Goal: Task Accomplishment & Management: Complete application form

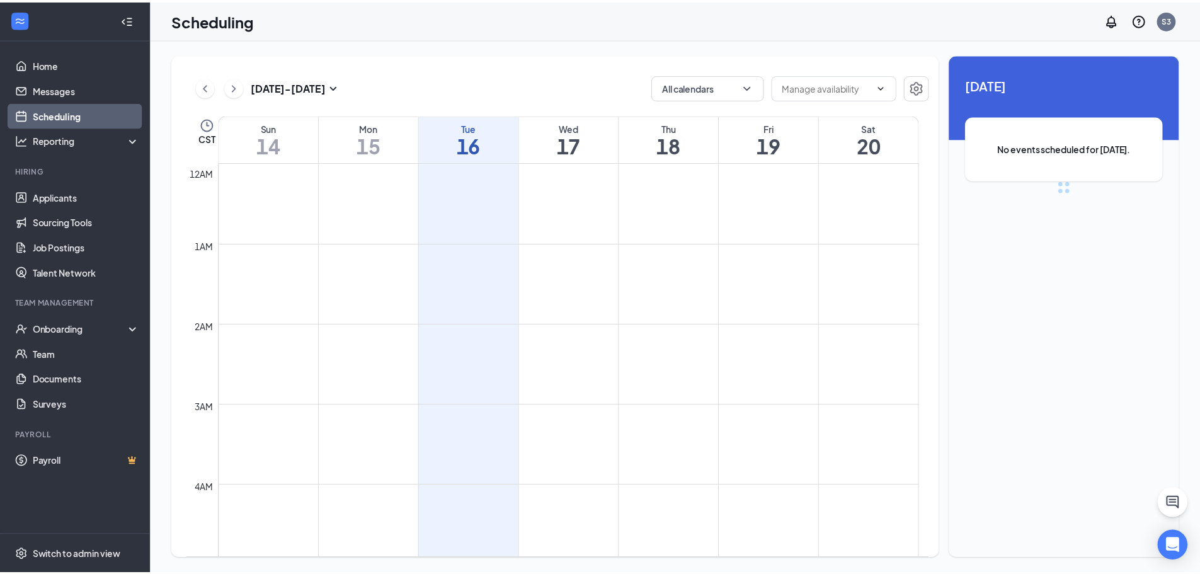
scroll to position [619, 0]
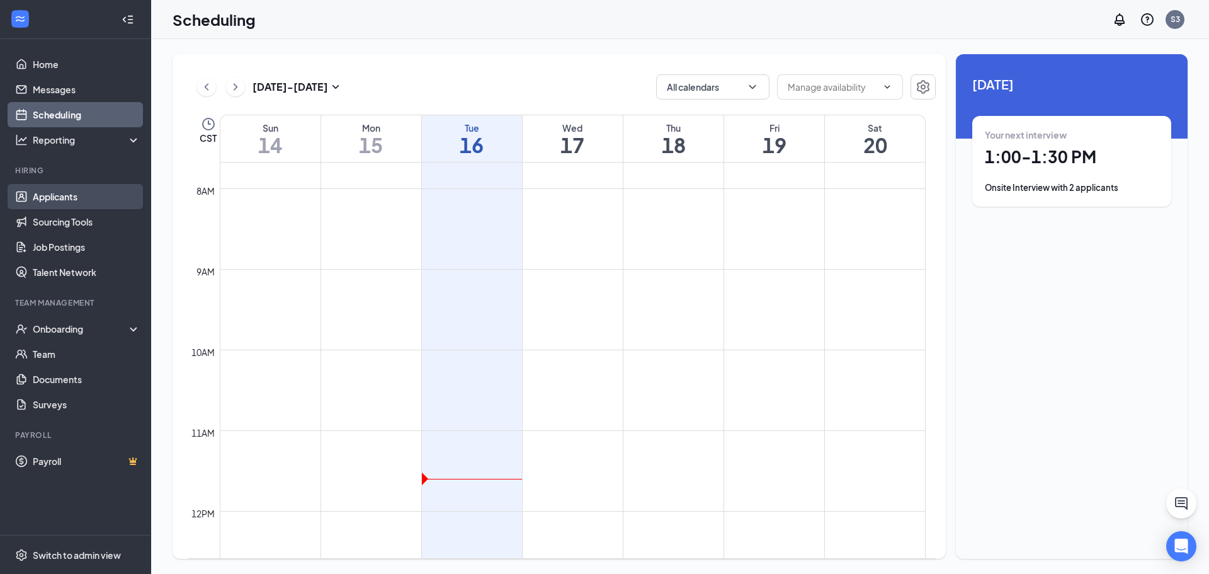
click at [103, 193] on link "Applicants" at bounding box center [87, 196] width 108 height 25
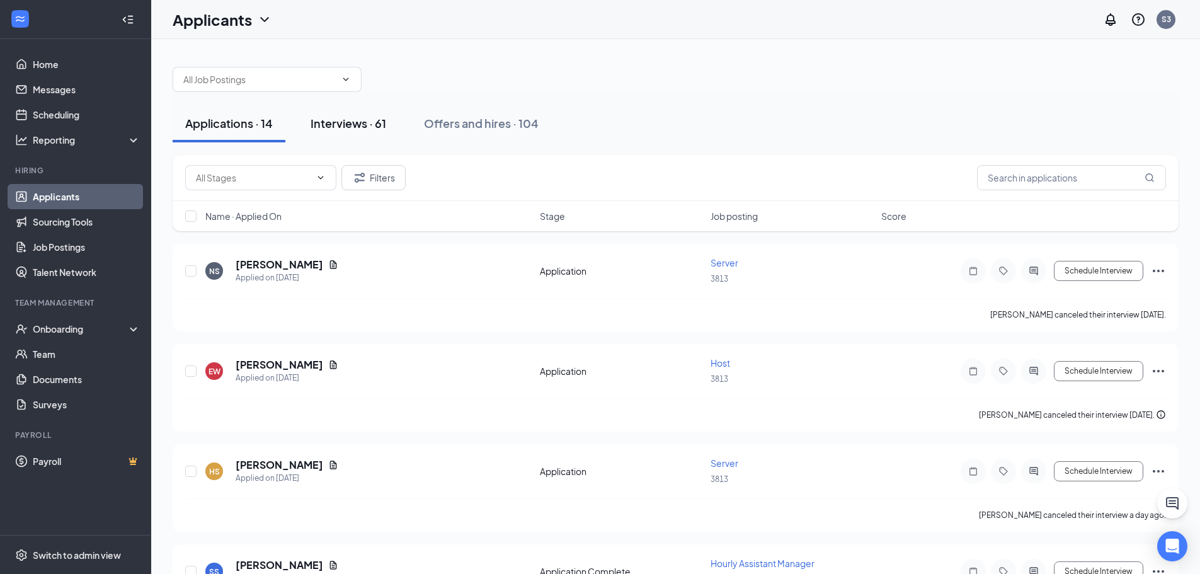
click at [339, 118] on div "Interviews · 61" at bounding box center [349, 123] width 76 height 16
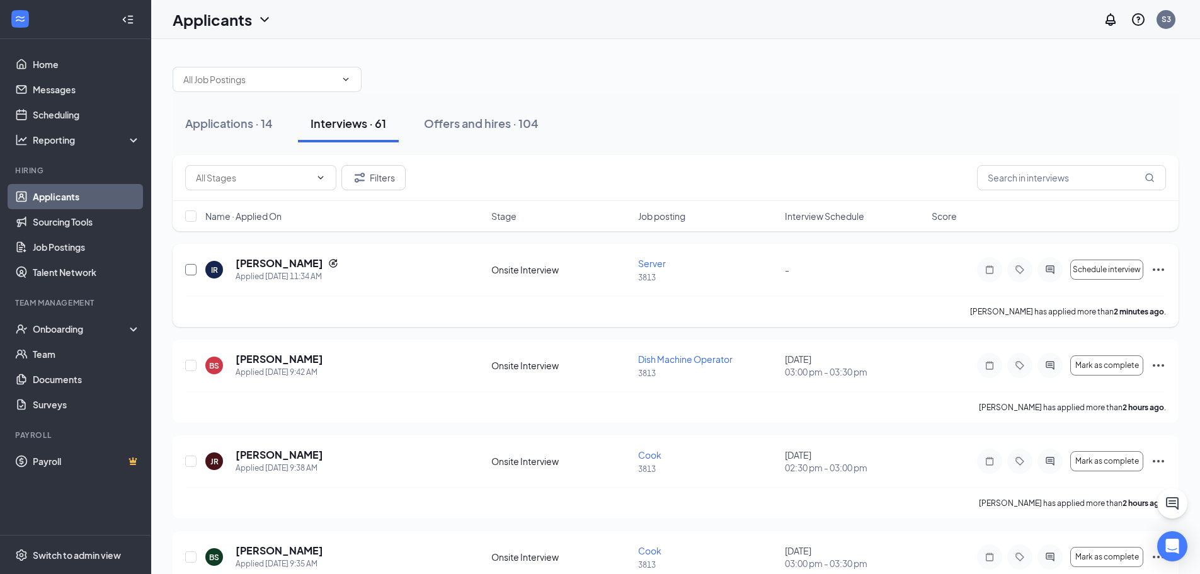
click at [195, 266] on input "checkbox" at bounding box center [190, 269] width 11 height 11
checkbox input "true"
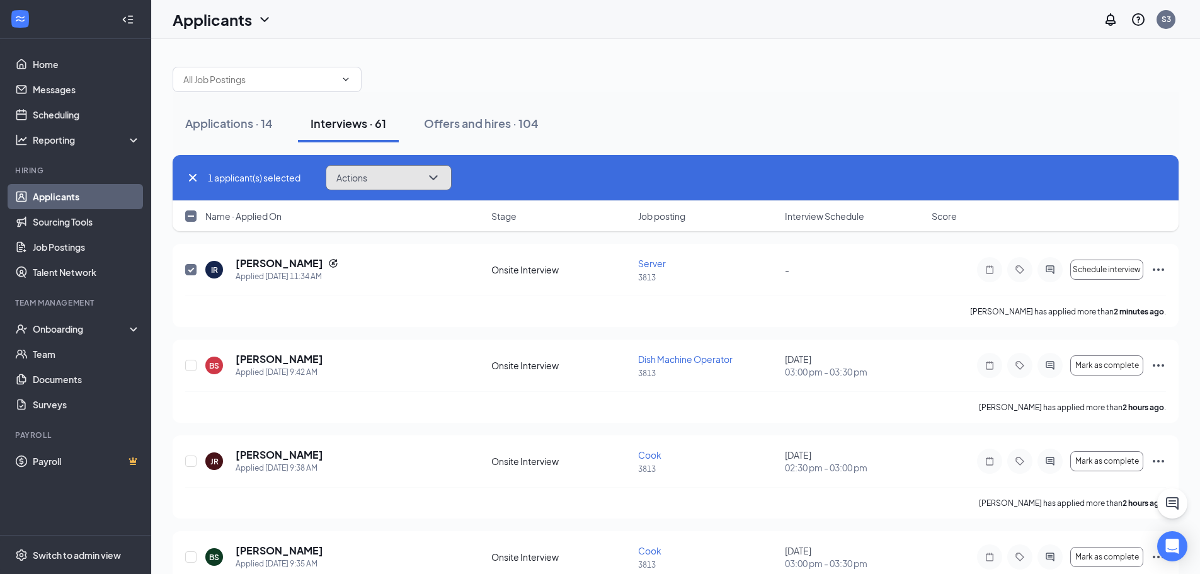
click at [431, 176] on icon "ChevronDown" at bounding box center [433, 177] width 15 height 15
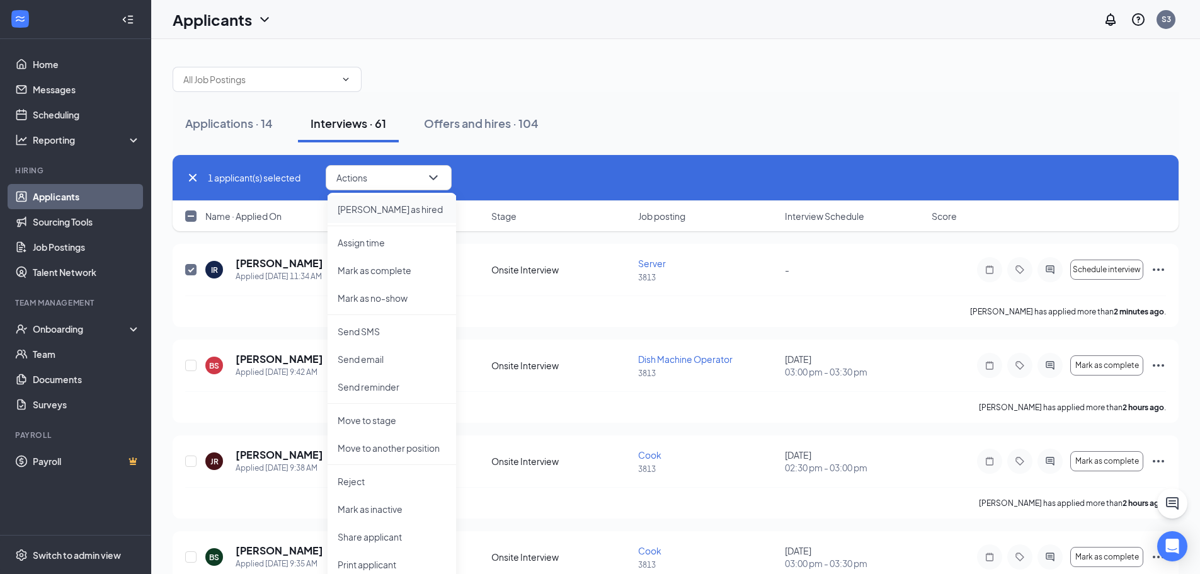
click at [375, 205] on p "[PERSON_NAME] as hired" at bounding box center [392, 209] width 108 height 13
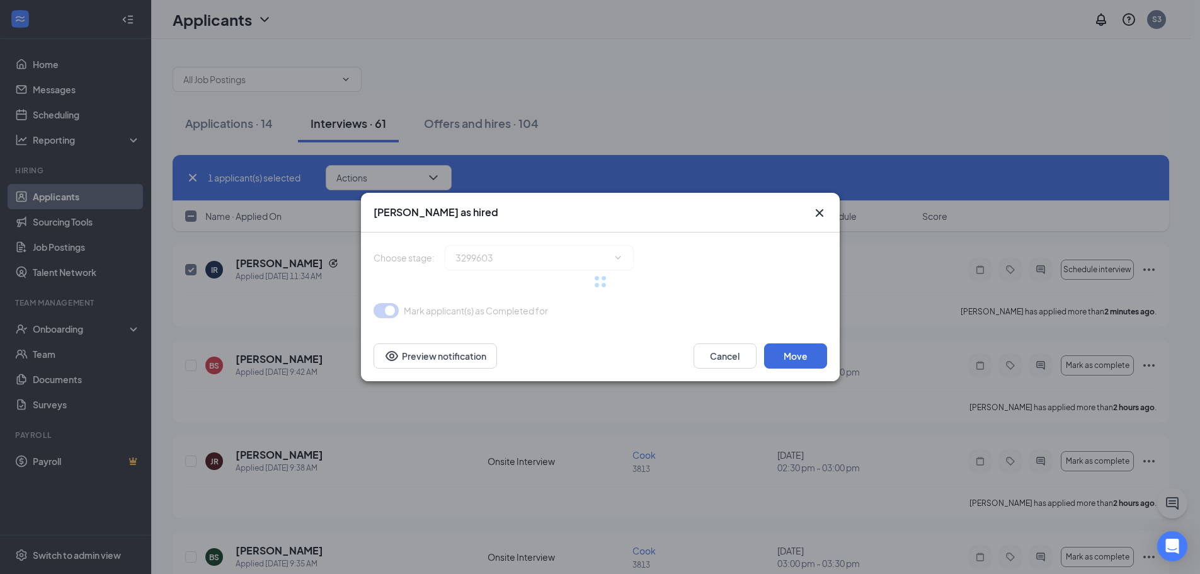
type input "Hiring Complete (final stage)"
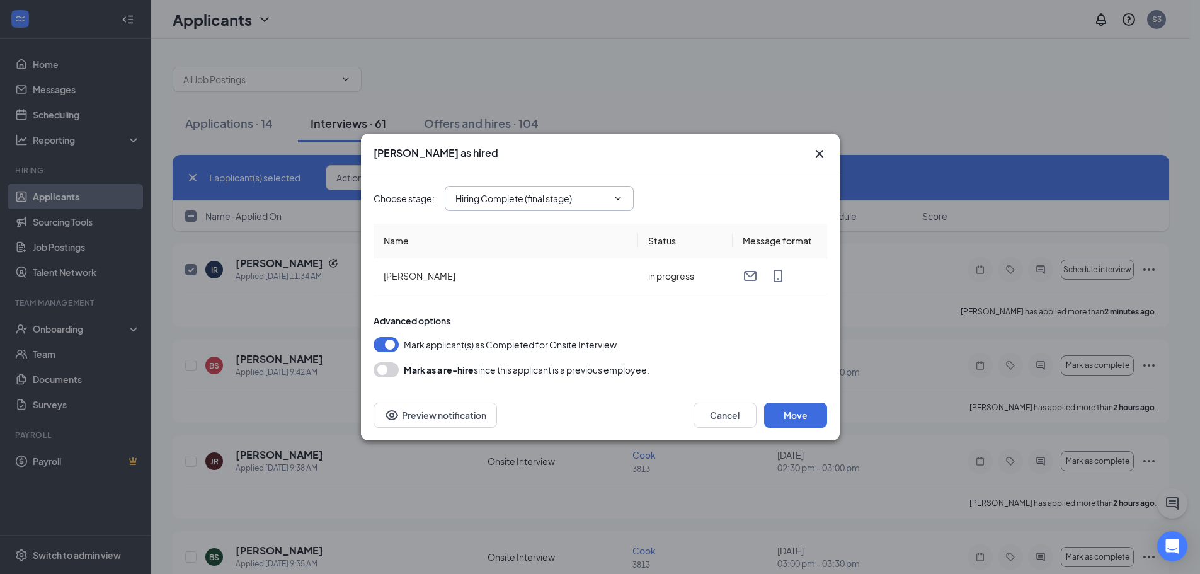
click at [622, 201] on icon "ChevronDown" at bounding box center [618, 198] width 10 height 10
click at [619, 189] on span "Hiring Complete (final stage)" at bounding box center [539, 198] width 189 height 25
click at [622, 197] on icon "ChevronDown" at bounding box center [618, 198] width 10 height 10
click at [618, 197] on icon "ChevronDown" at bounding box center [618, 198] width 10 height 10
click at [790, 401] on div "Cancel Move Preview notification" at bounding box center [600, 415] width 479 height 50
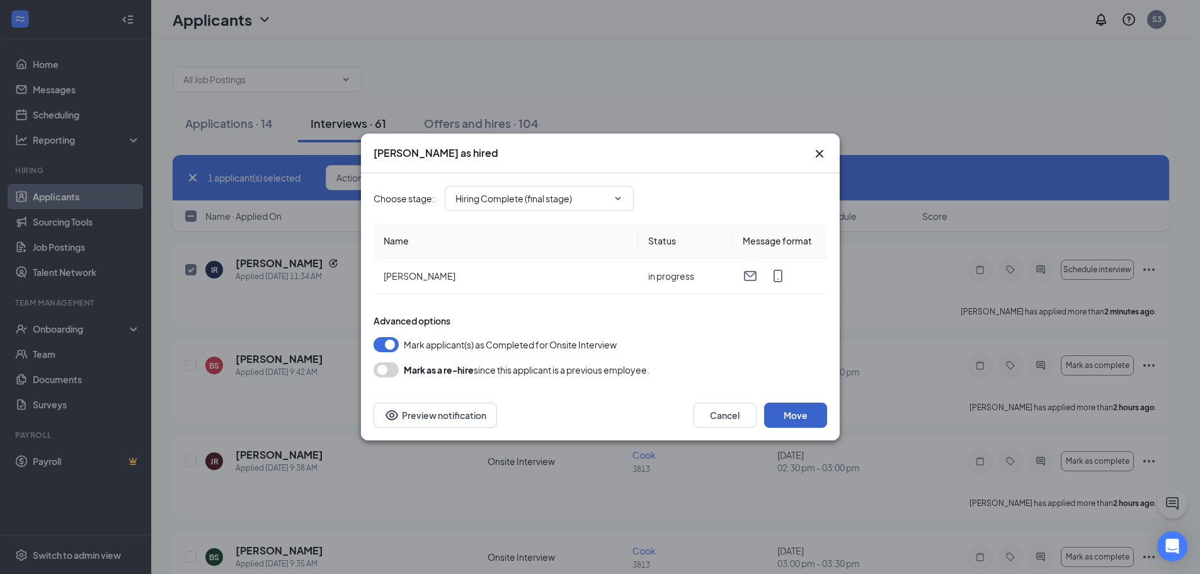
click at [806, 423] on button "Move" at bounding box center [795, 414] width 63 height 25
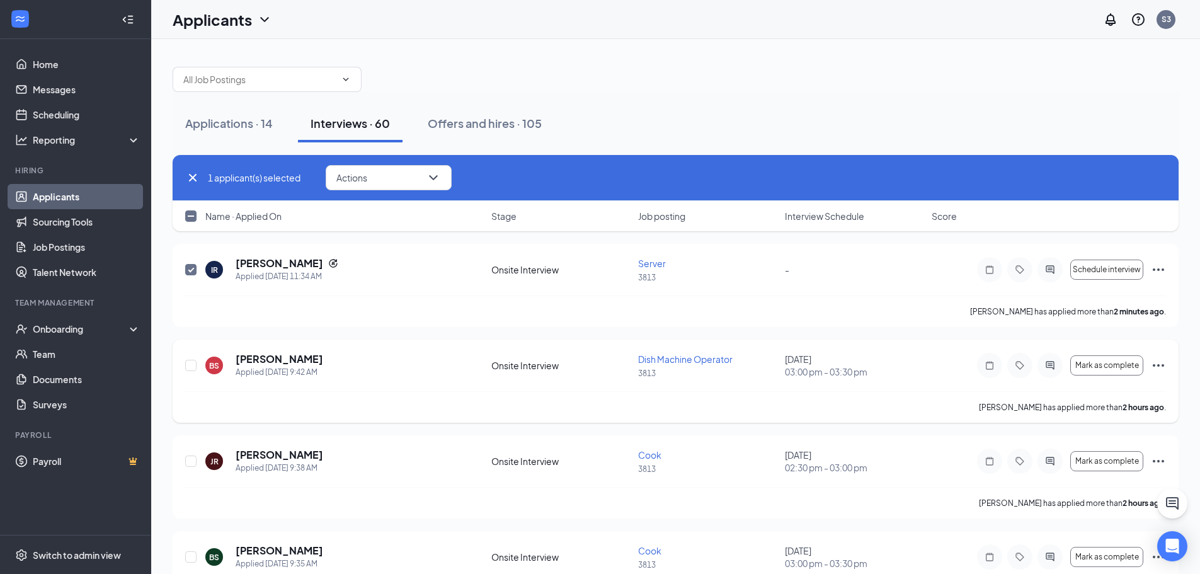
checkbox input "false"
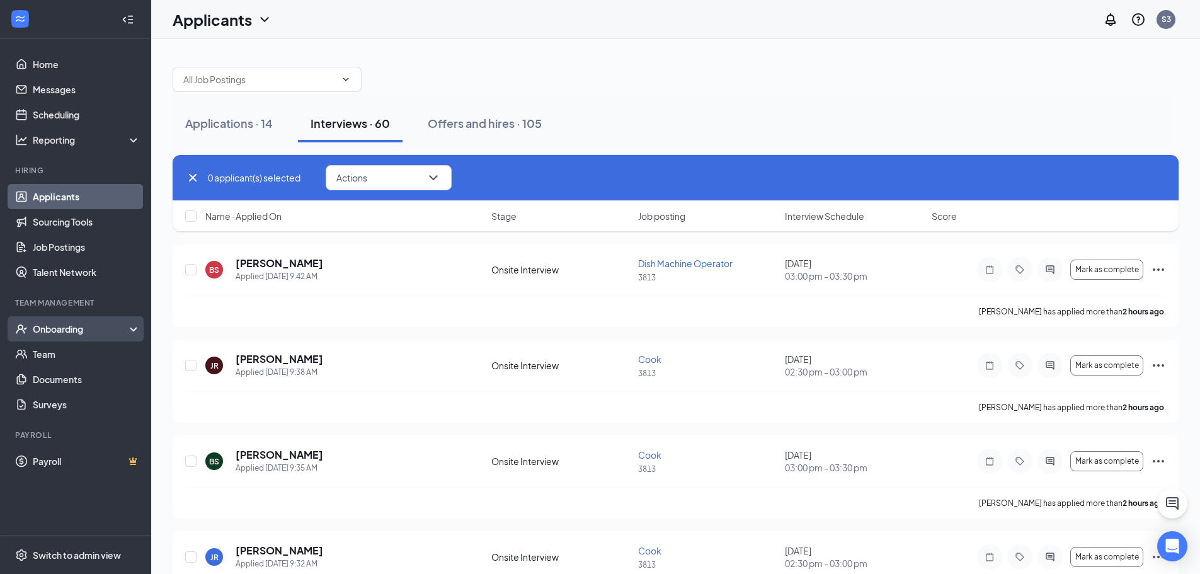
click at [101, 338] on div "Onboarding" at bounding box center [75, 328] width 151 height 25
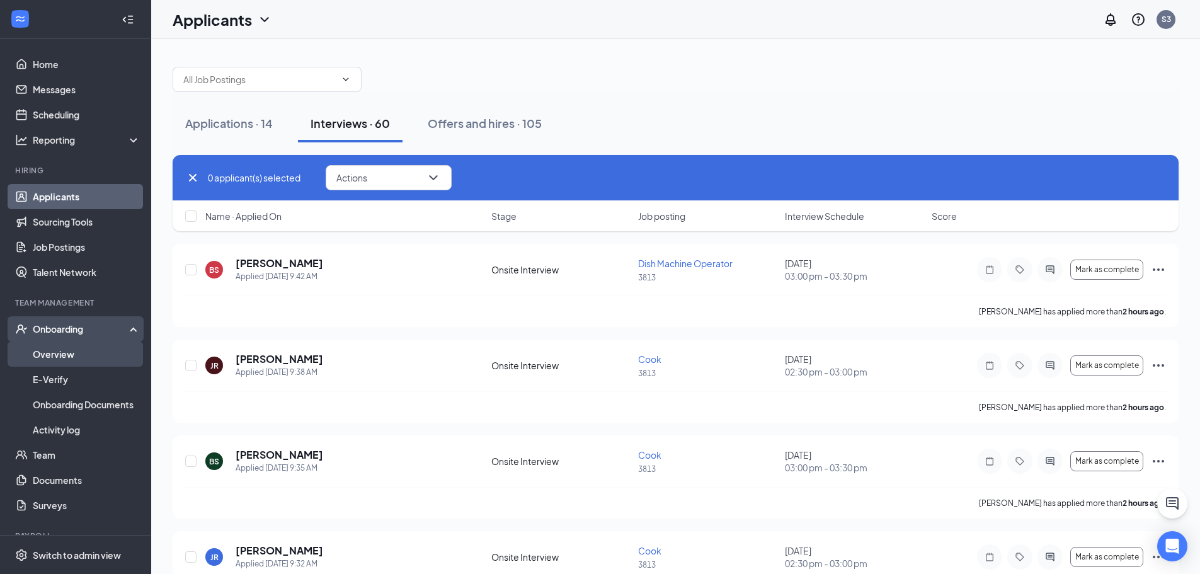
click at [99, 359] on link "Overview" at bounding box center [87, 353] width 108 height 25
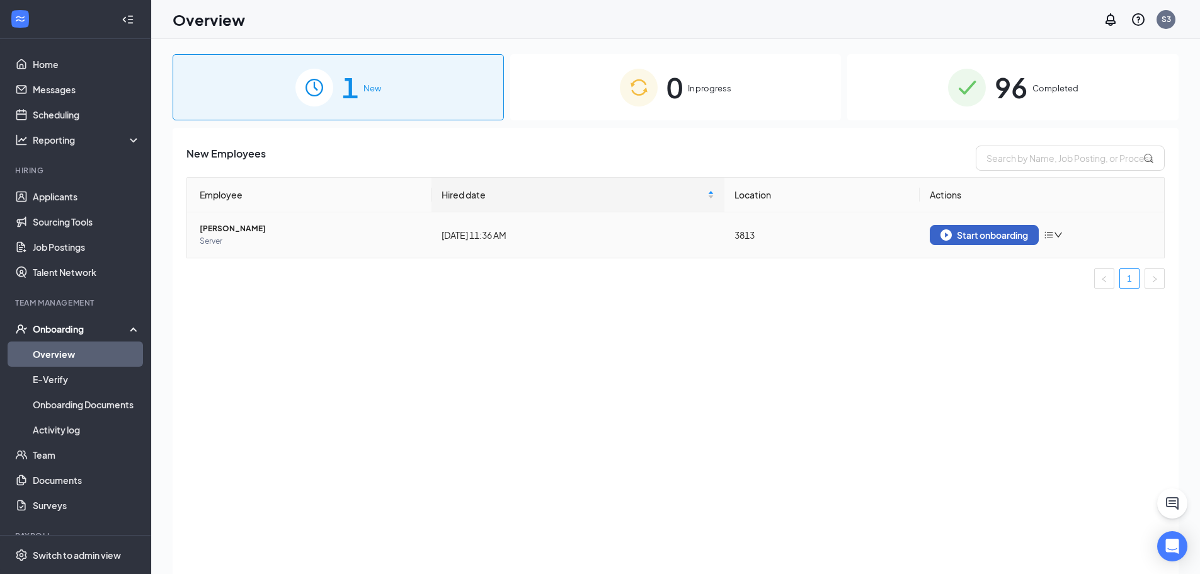
click at [943, 236] on img "button" at bounding box center [945, 234] width 11 height 11
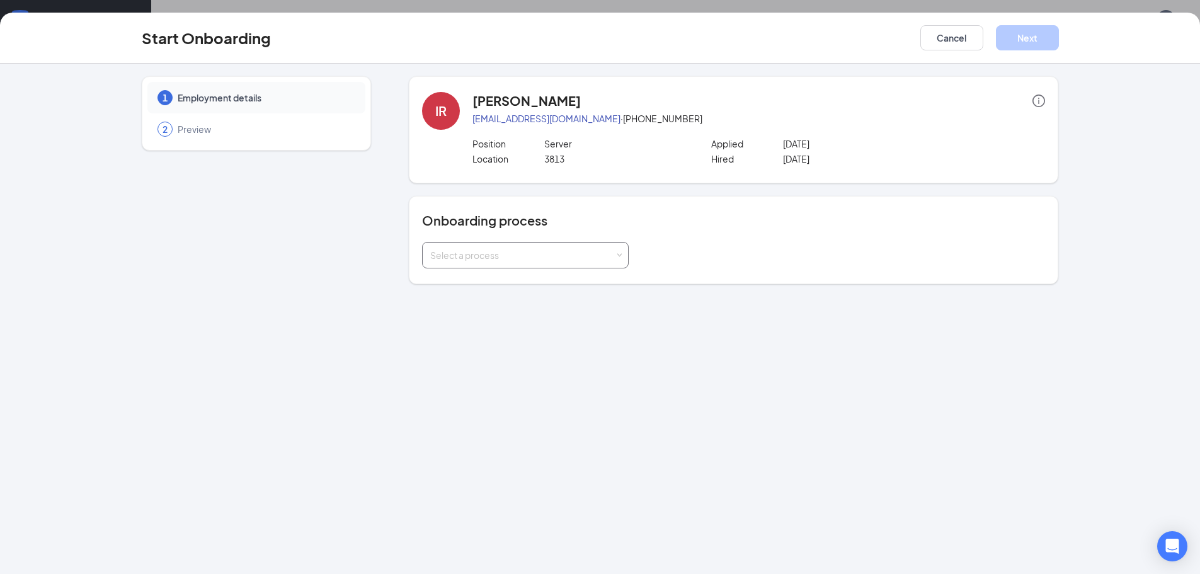
click at [620, 253] on span at bounding box center [620, 256] width 6 height 6
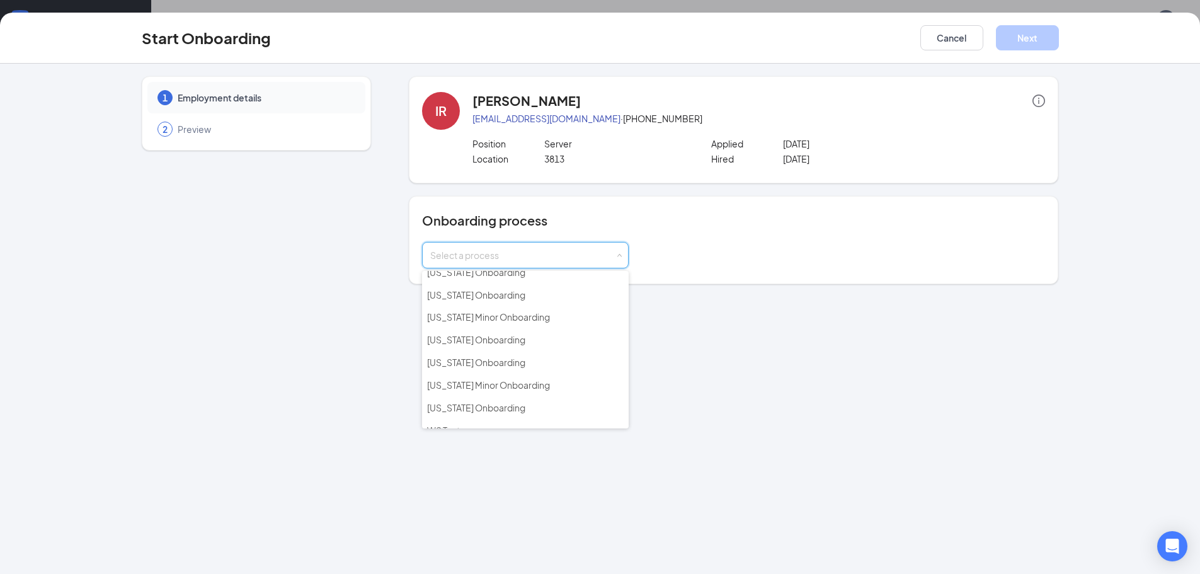
scroll to position [204, 0]
click at [508, 284] on span "[US_STATE] Onboarding" at bounding box center [476, 280] width 98 height 11
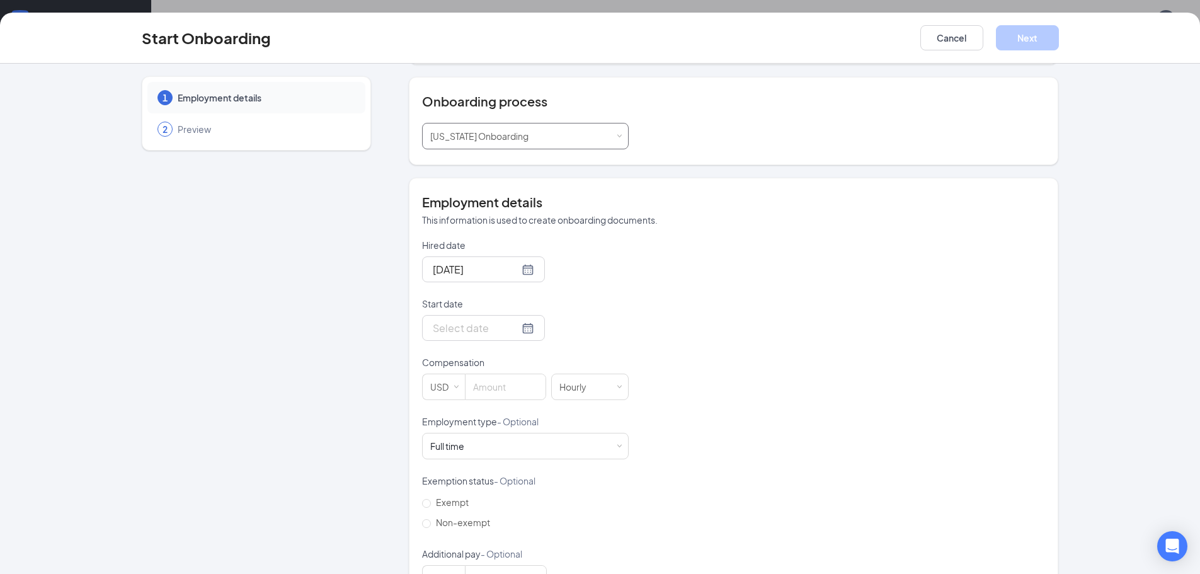
scroll to position [126, 0]
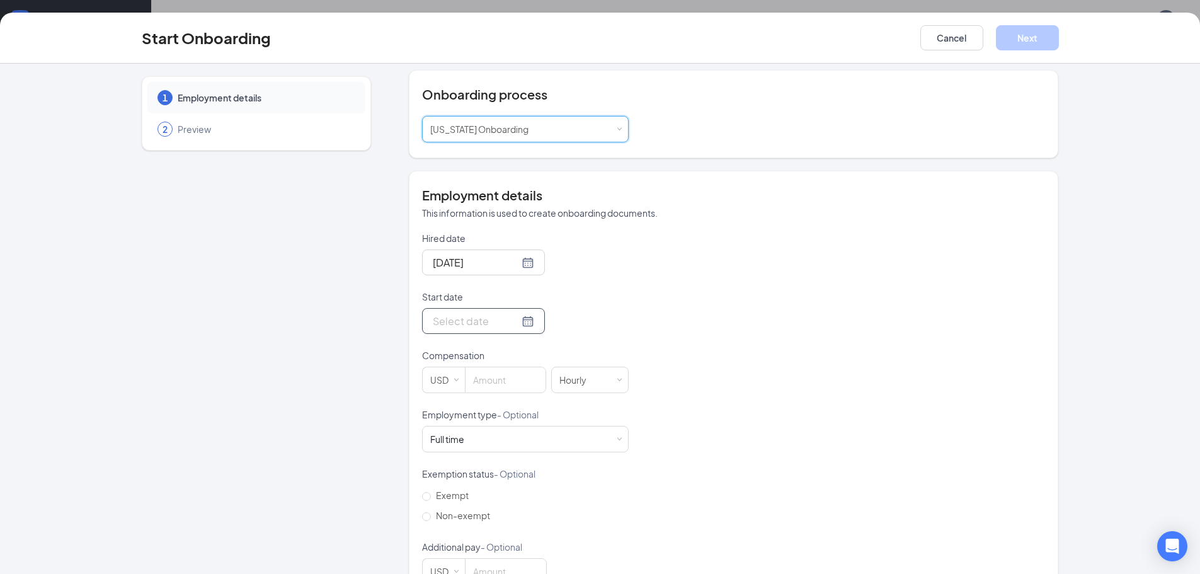
click at [454, 318] on input "Start date" at bounding box center [476, 321] width 86 height 16
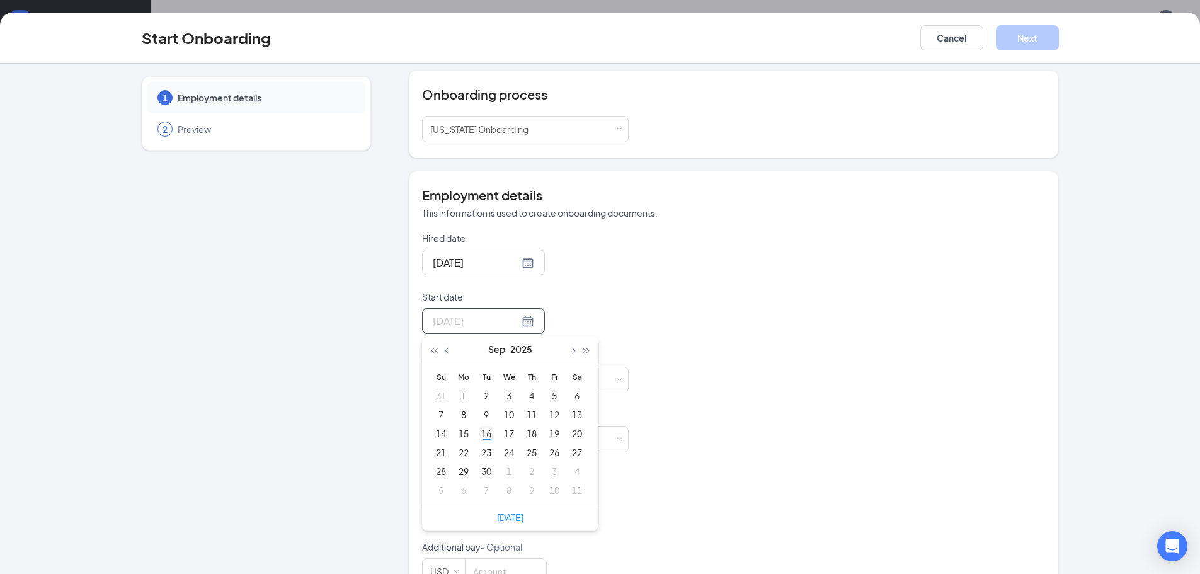
click at [483, 438] on div "16" at bounding box center [486, 433] width 15 height 15
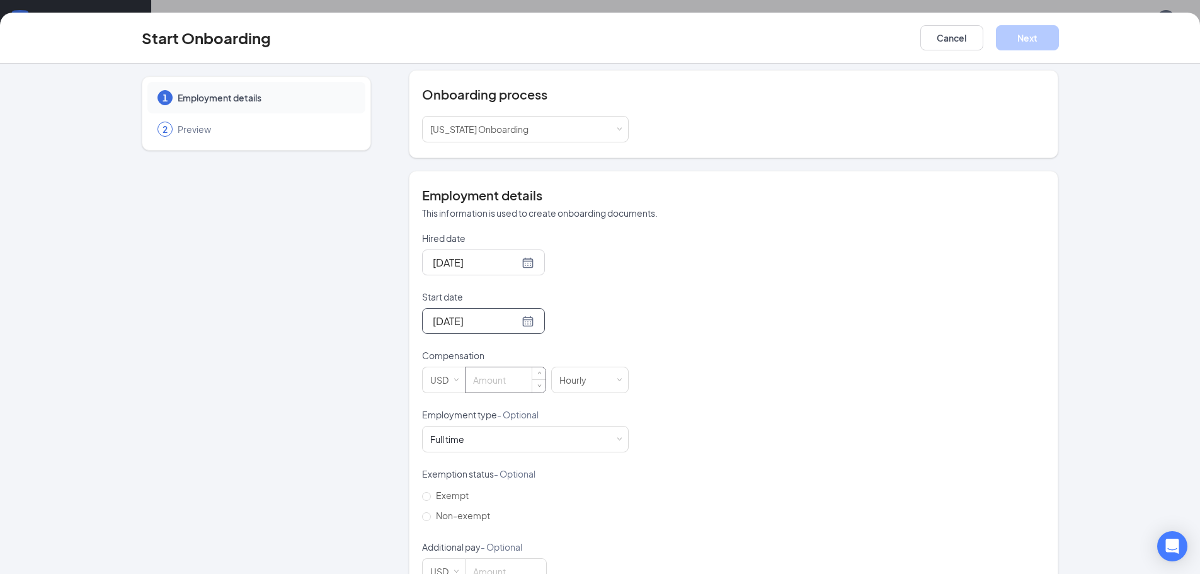
type input "[DATE]"
click at [520, 382] on input at bounding box center [505, 379] width 80 height 25
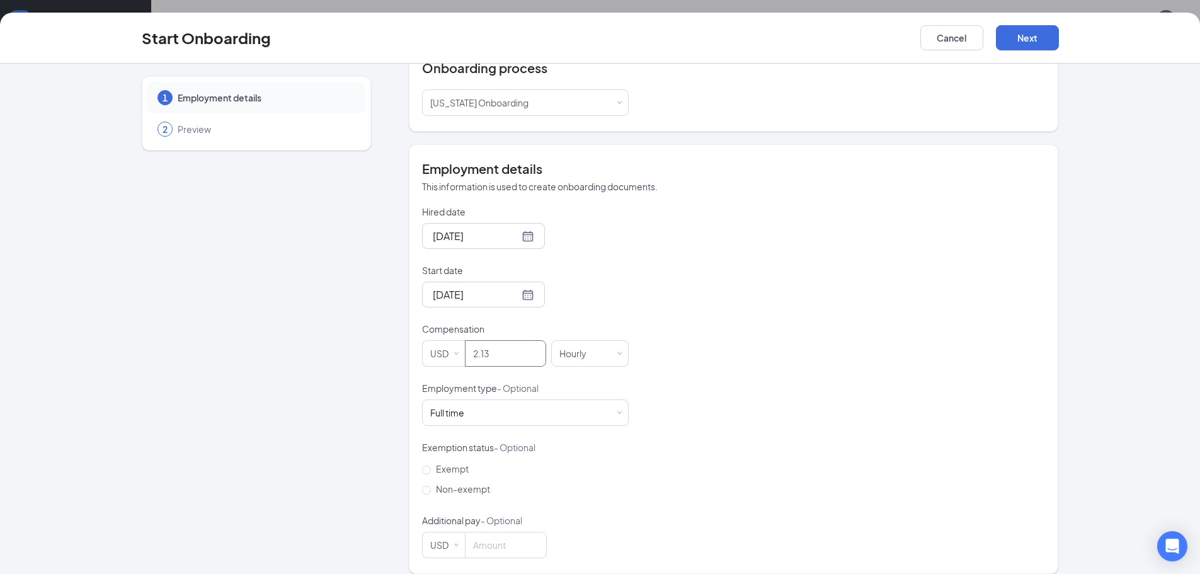
scroll to position [165, 0]
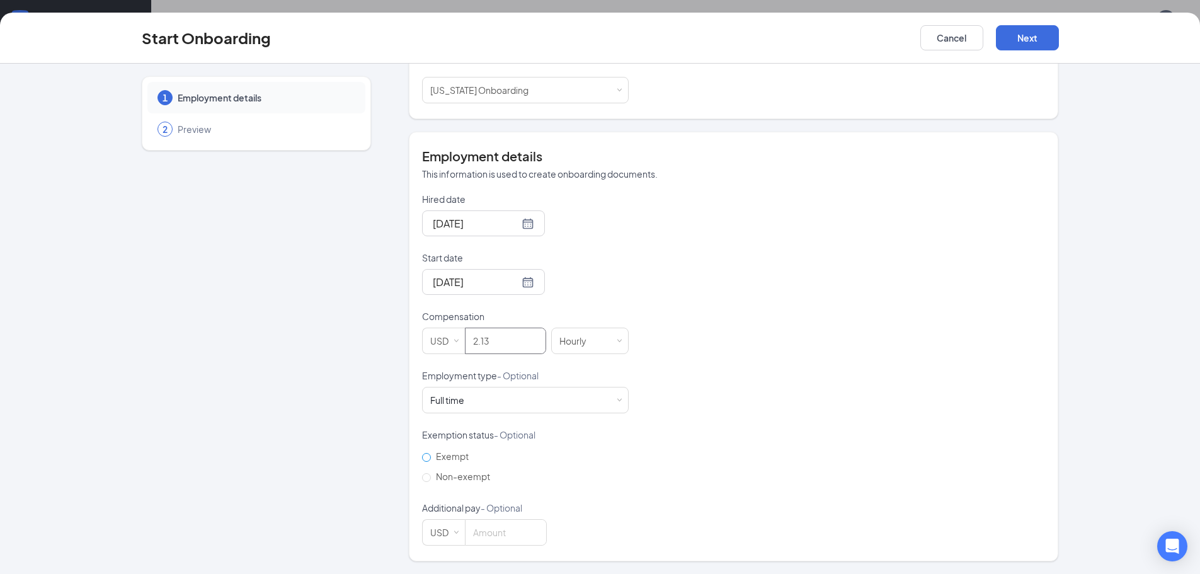
type input "2.13"
click at [431, 459] on span "Exempt" at bounding box center [452, 455] width 43 height 11
click at [428, 459] on input "Exempt" at bounding box center [426, 457] width 9 height 9
radio input "true"
click at [497, 539] on input at bounding box center [505, 532] width 81 height 25
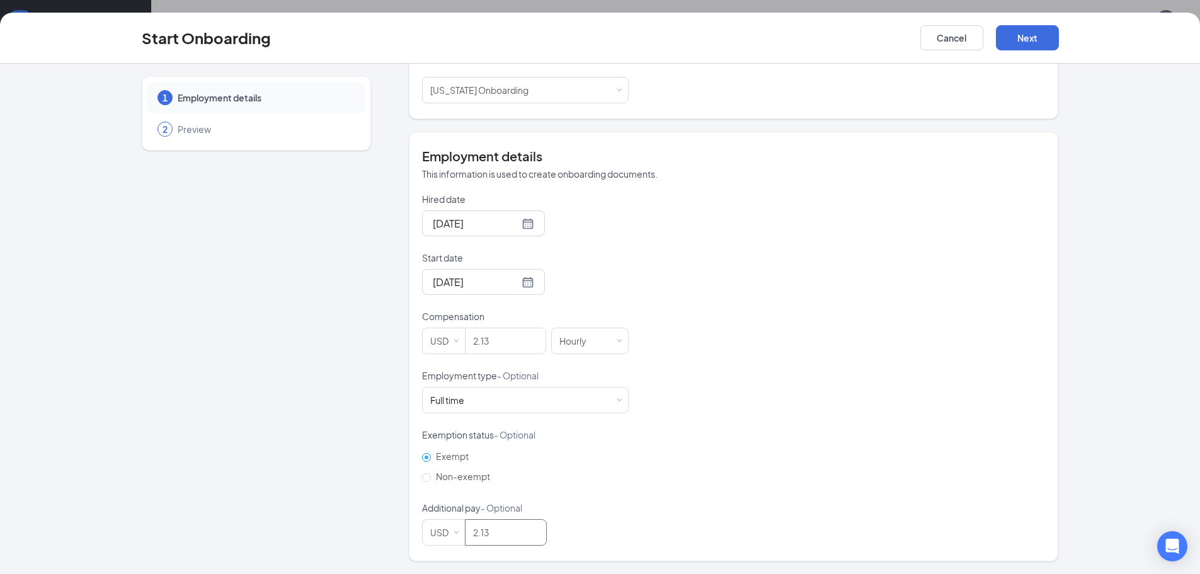
type input "2.13"
click at [741, 263] on div "Hired date [DATE] Start date [DATE] [DATE] Su Mo Tu We Th Fr Sa 31 1 2 3 4 5 6 …" at bounding box center [733, 369] width 623 height 353
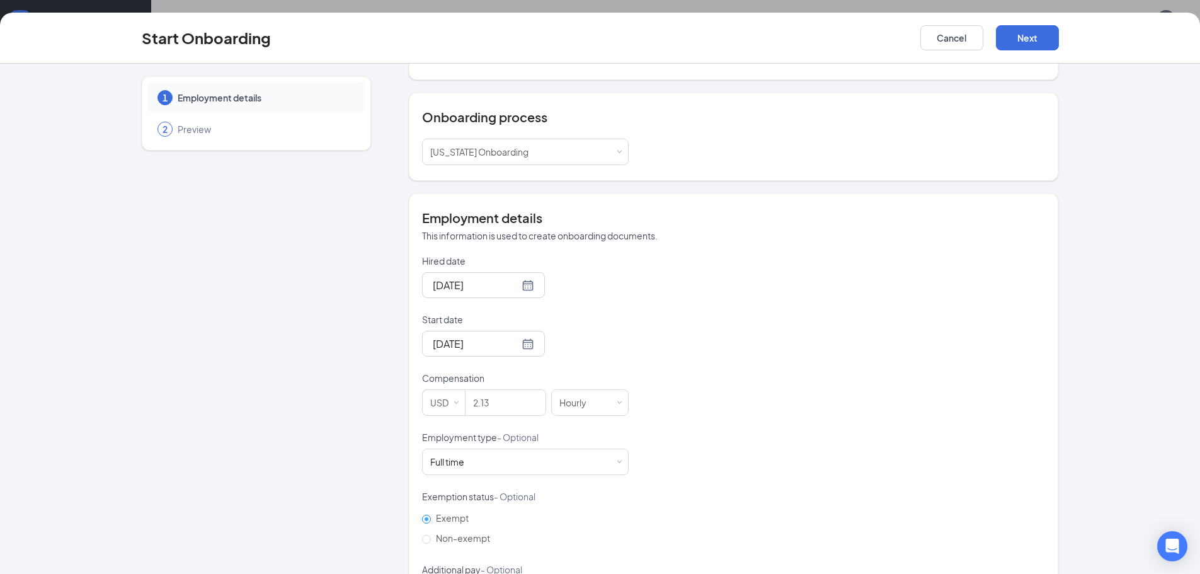
scroll to position [0, 0]
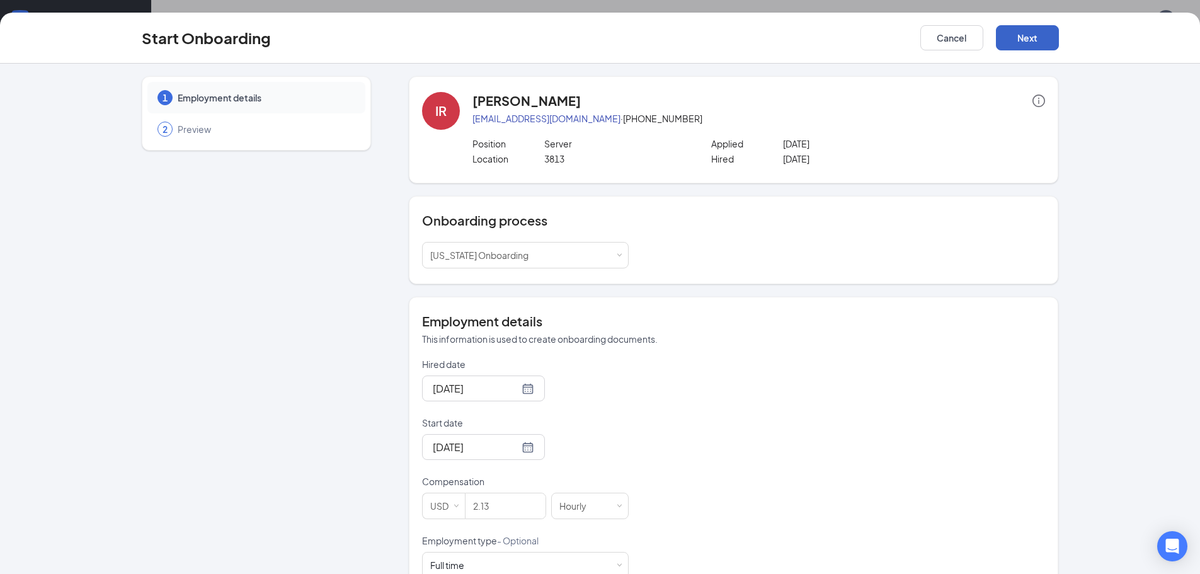
click at [1032, 36] on button "Next" at bounding box center [1027, 37] width 63 height 25
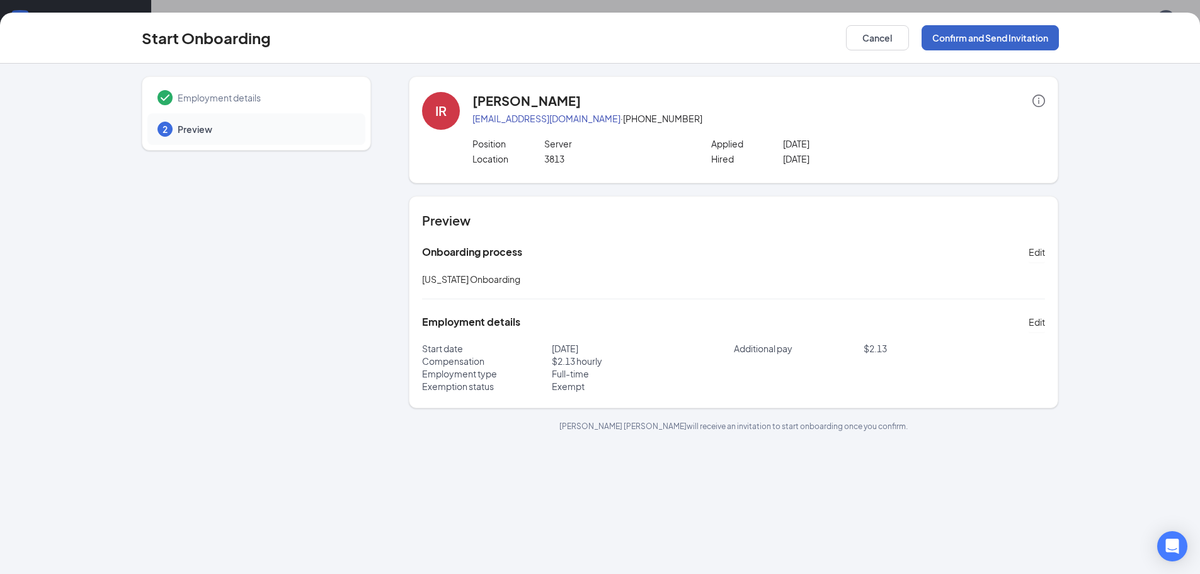
click at [993, 42] on button "Confirm and Send Invitation" at bounding box center [989, 37] width 137 height 25
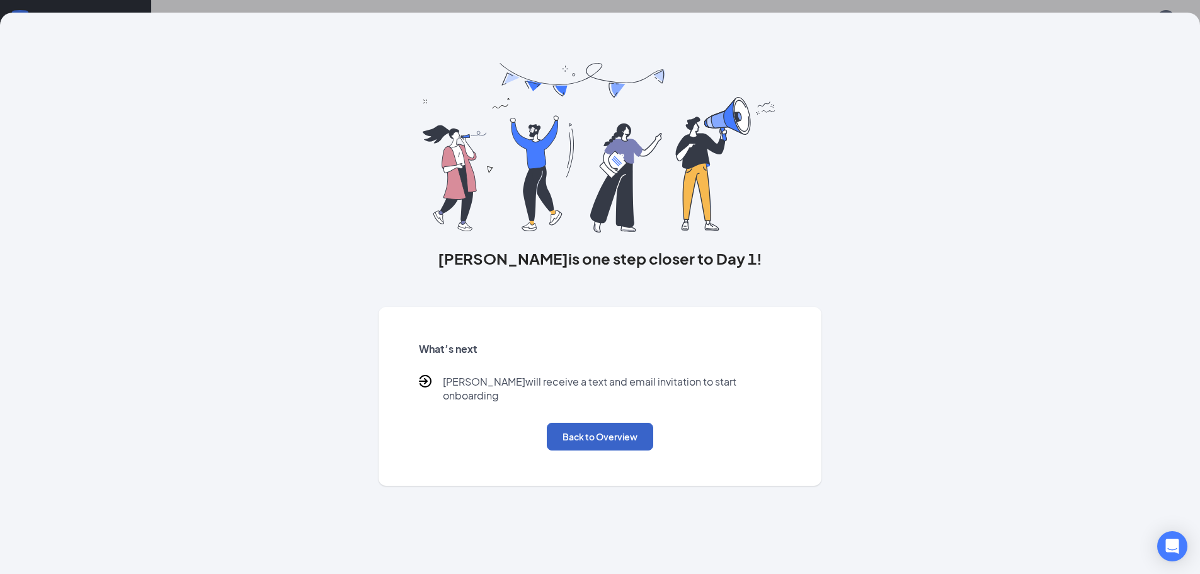
click at [600, 426] on button "Back to Overview" at bounding box center [600, 437] width 106 height 28
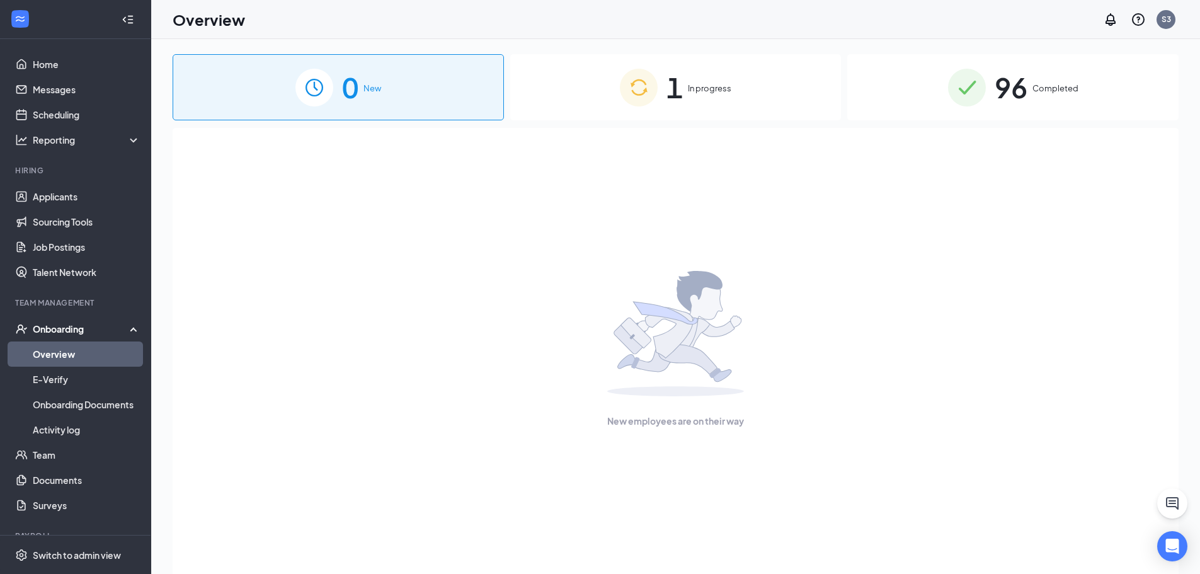
drag, startPoint x: 1026, startPoint y: 93, endPoint x: 1038, endPoint y: 93, distance: 12.0
click at [1027, 93] on span "96" at bounding box center [1011, 87] width 33 height 43
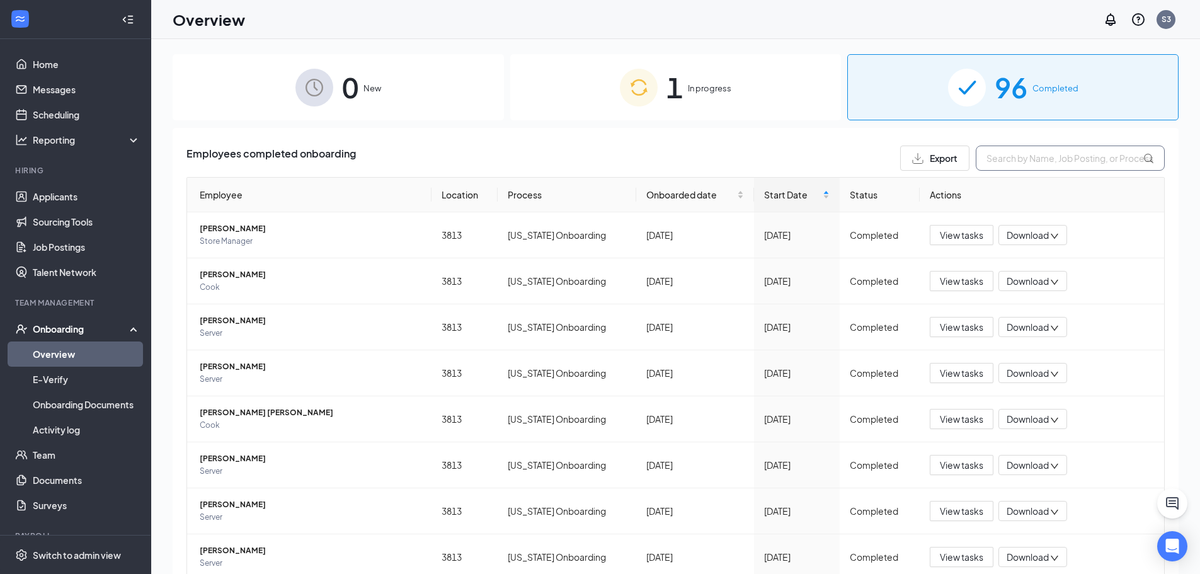
click at [990, 155] on input "text" at bounding box center [1070, 157] width 189 height 25
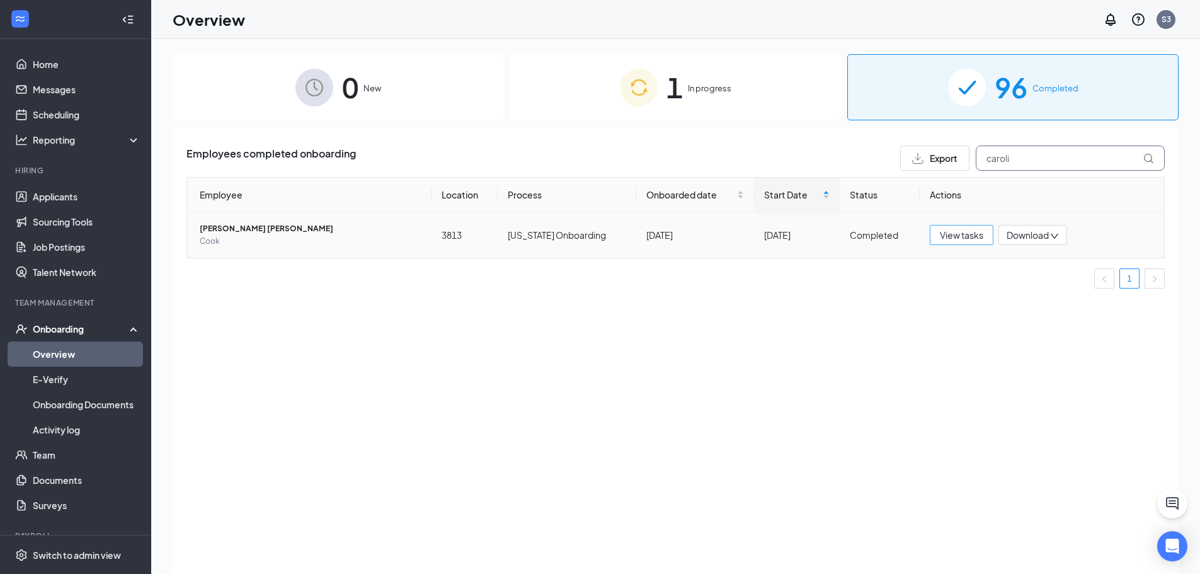
type input "caroli"
click at [972, 235] on span "View tasks" at bounding box center [961, 235] width 43 height 14
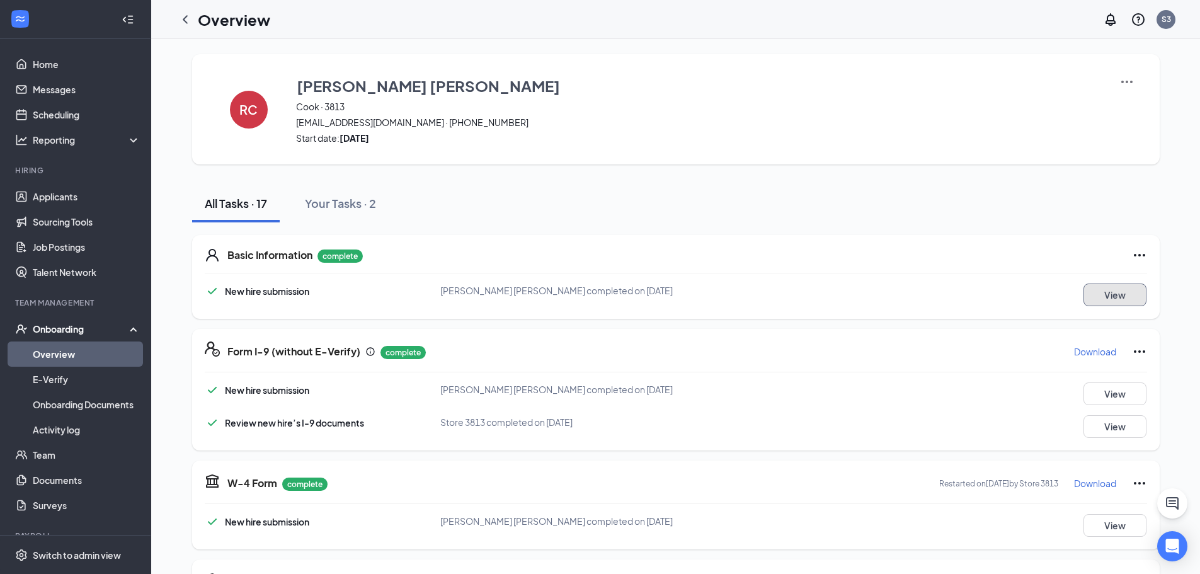
click at [1104, 295] on button "View" at bounding box center [1114, 294] width 63 height 23
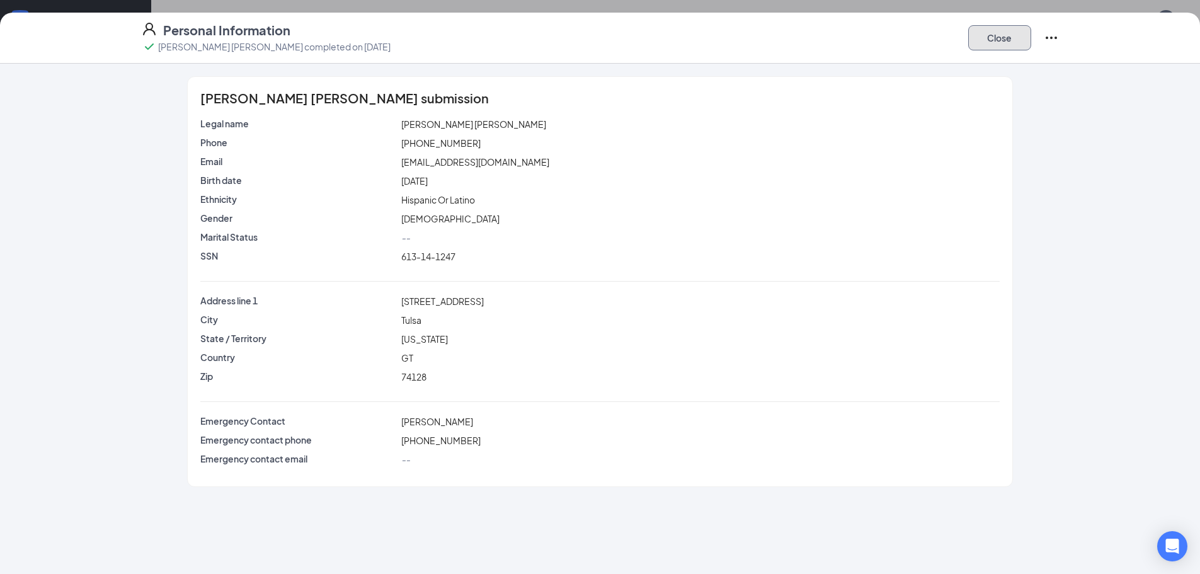
click at [1013, 35] on button "Close" at bounding box center [999, 37] width 63 height 25
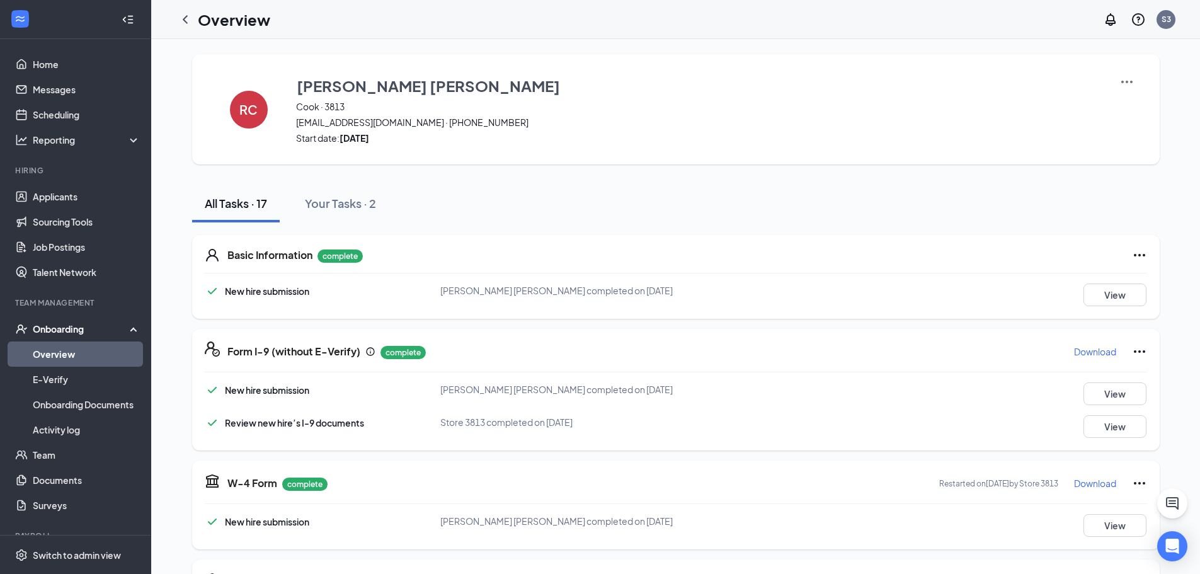
click at [83, 348] on link "Overview" at bounding box center [87, 353] width 108 height 25
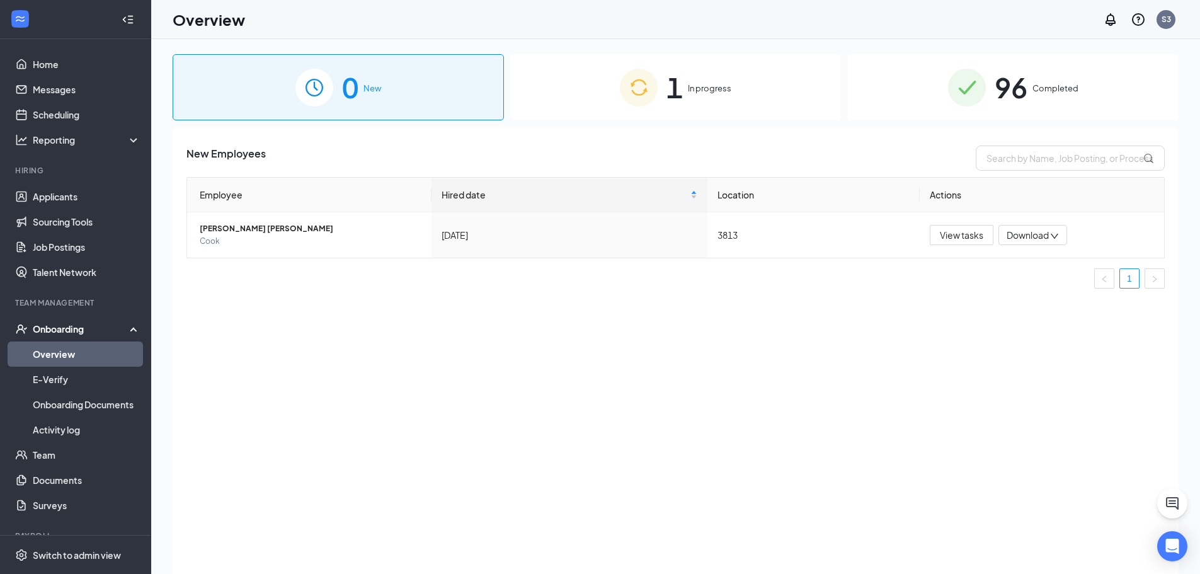
click at [690, 86] on span "In progress" at bounding box center [709, 88] width 43 height 13
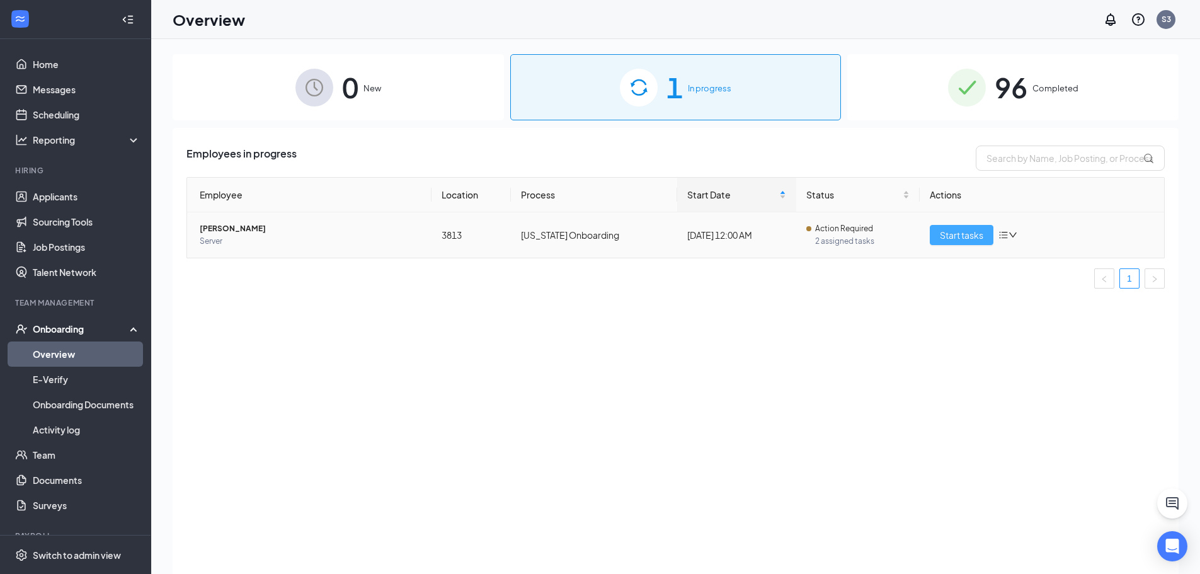
click at [948, 236] on span "Start tasks" at bounding box center [961, 235] width 43 height 14
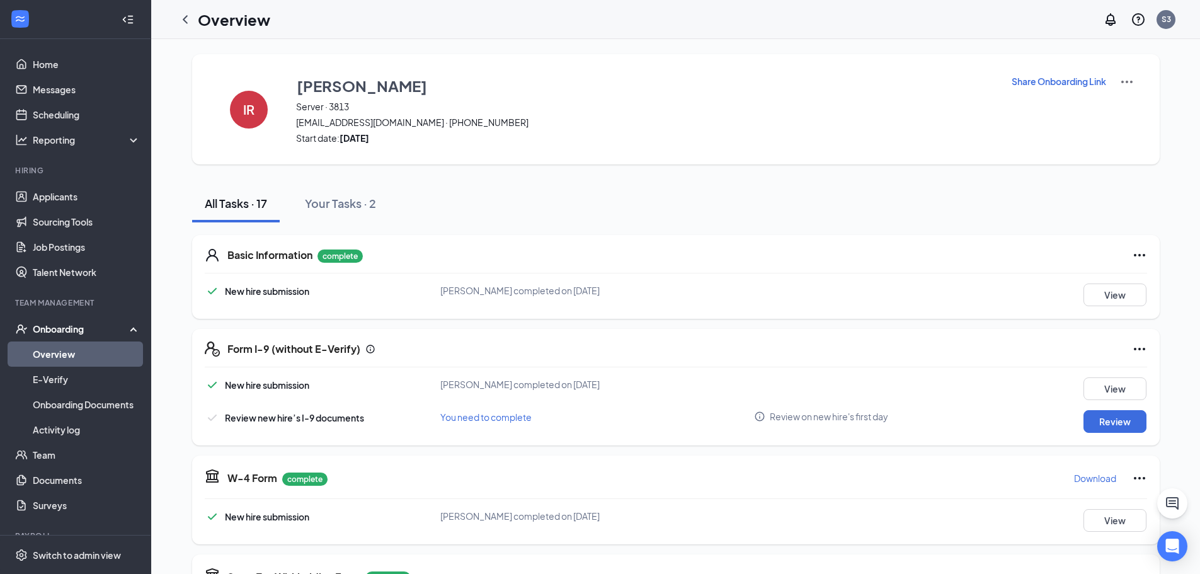
click at [65, 329] on div "Onboarding" at bounding box center [81, 328] width 97 height 13
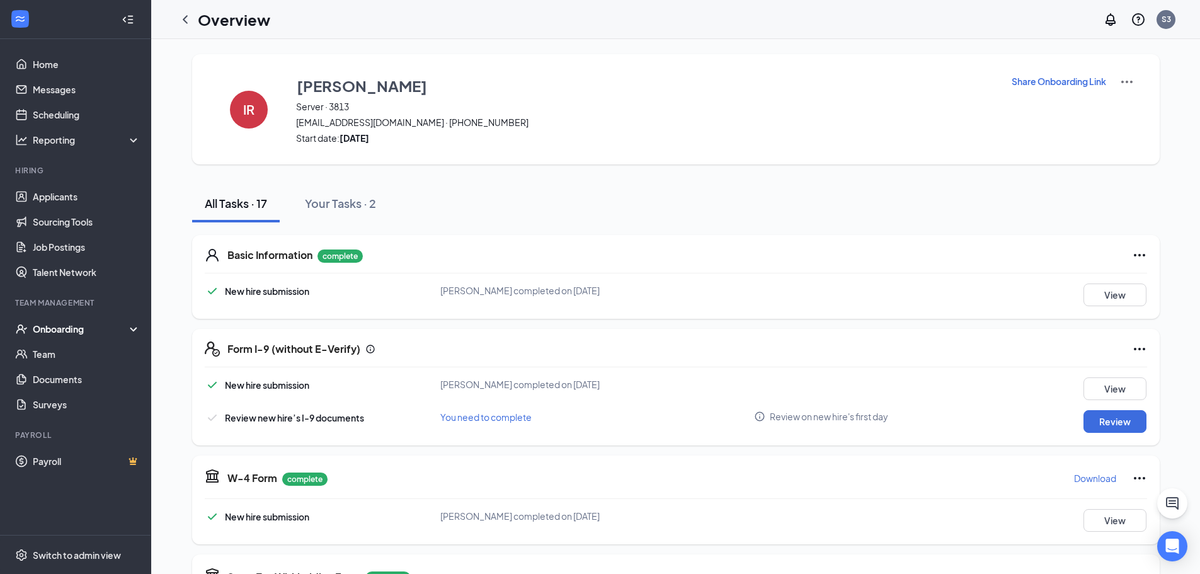
click at [77, 338] on div "Onboarding" at bounding box center [75, 328] width 151 height 25
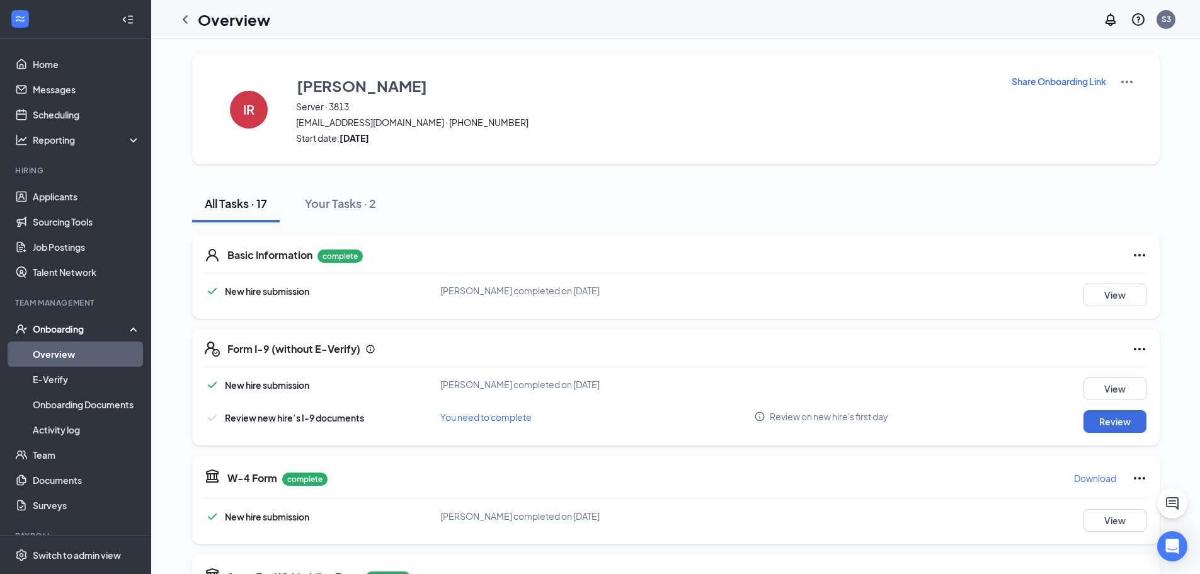
click at [86, 349] on link "Overview" at bounding box center [87, 353] width 108 height 25
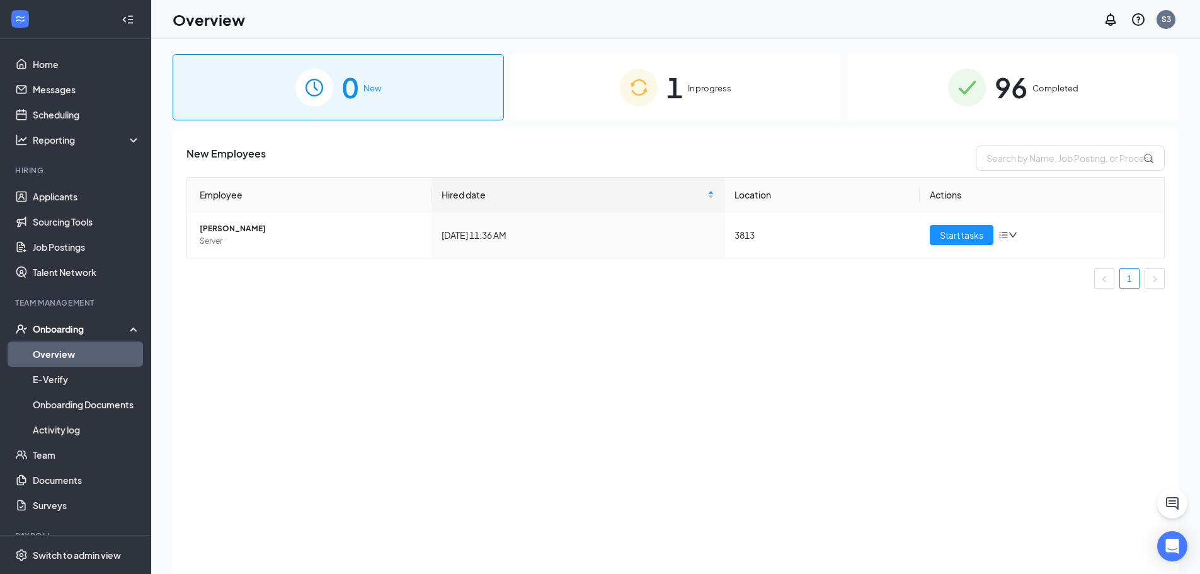
click at [1038, 96] on div "96 Completed" at bounding box center [1012, 87] width 331 height 66
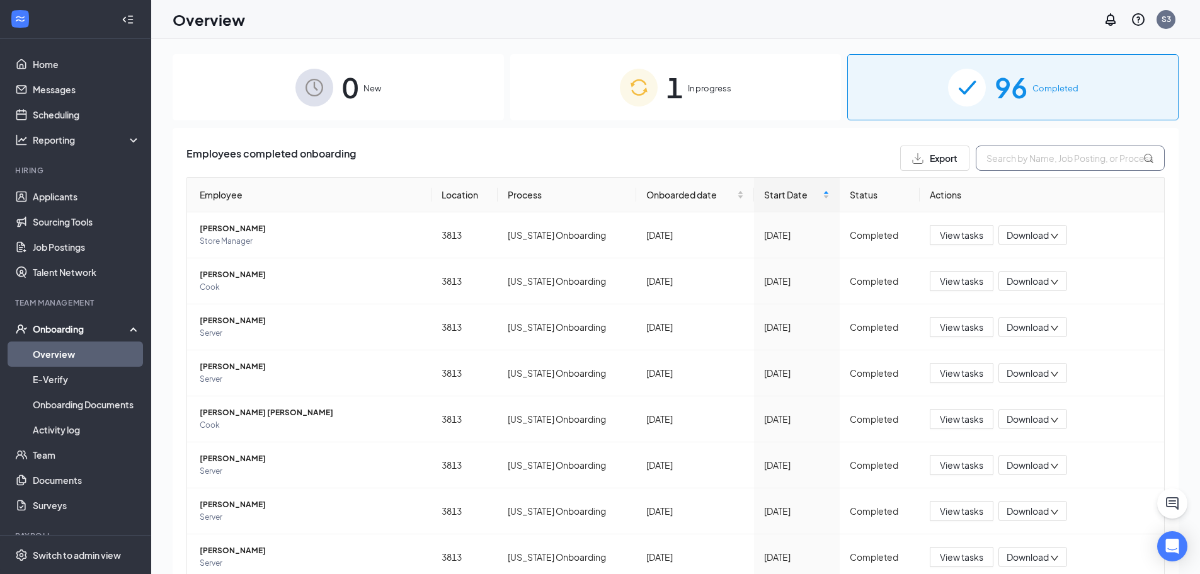
click at [1019, 163] on input "text" at bounding box center [1070, 157] width 189 height 25
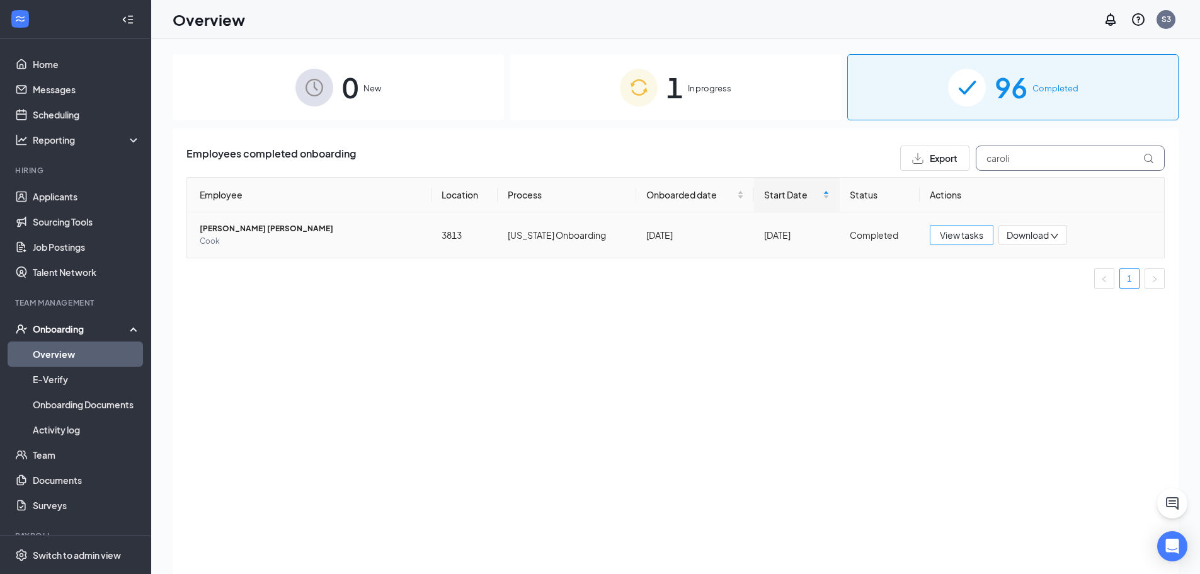
type input "caroli"
click at [953, 238] on span "View tasks" at bounding box center [961, 235] width 43 height 14
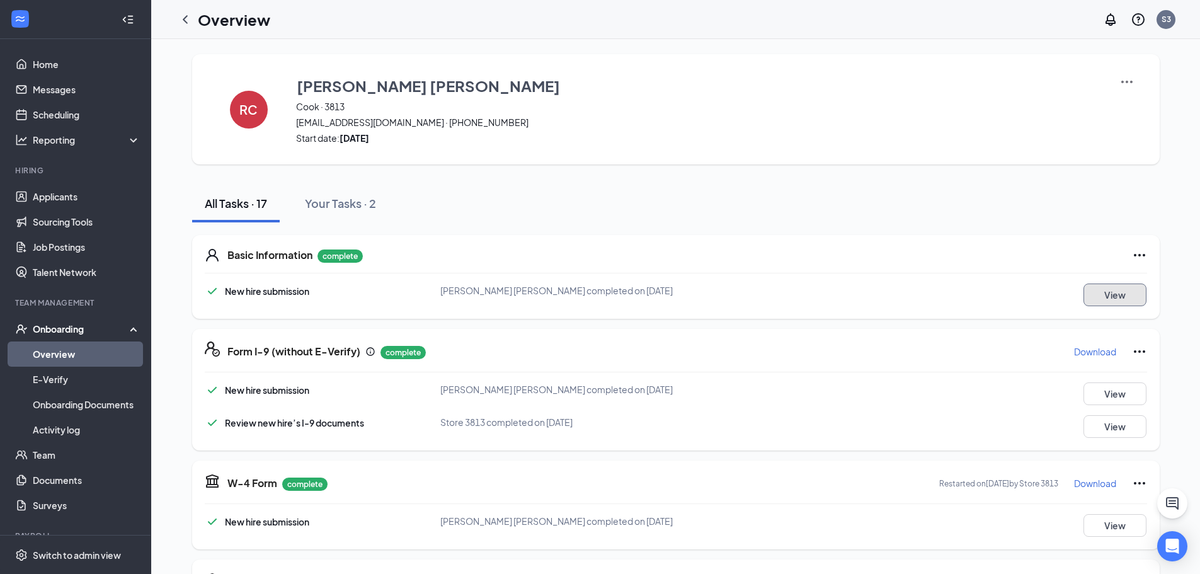
click at [1108, 293] on button "View" at bounding box center [1114, 294] width 63 height 23
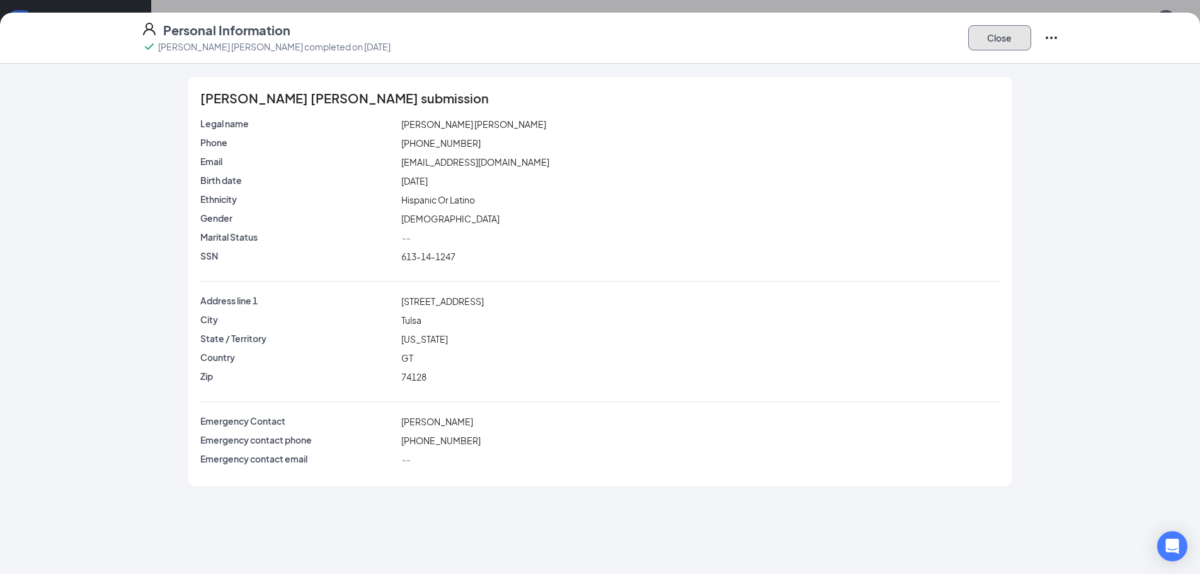
click at [996, 28] on button "Close" at bounding box center [999, 37] width 63 height 25
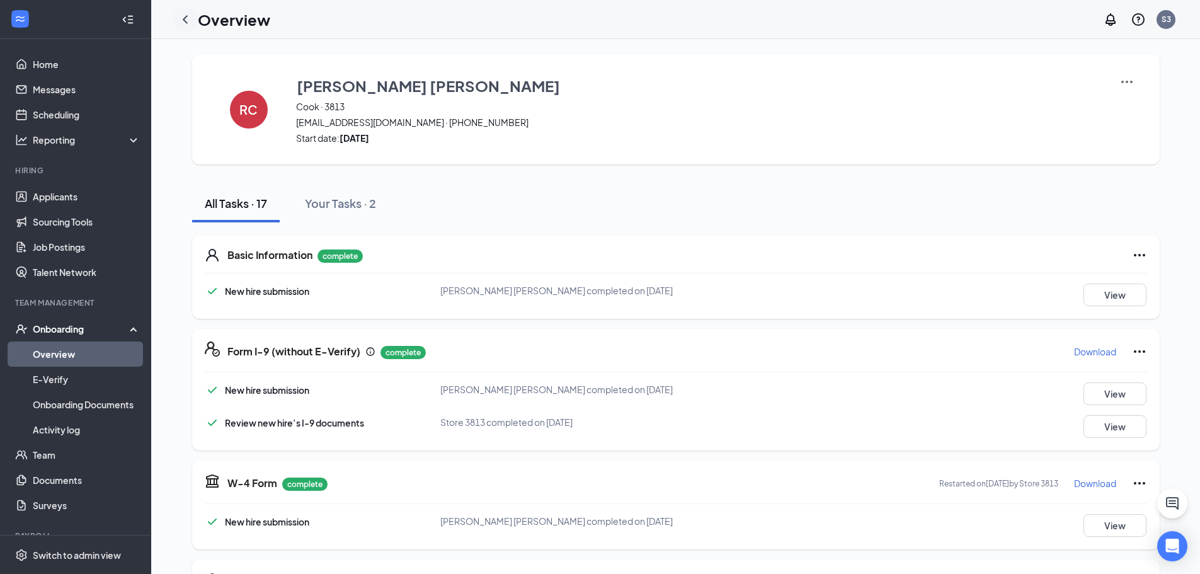
click at [183, 18] on icon "ChevronLeft" at bounding box center [185, 19] width 15 height 15
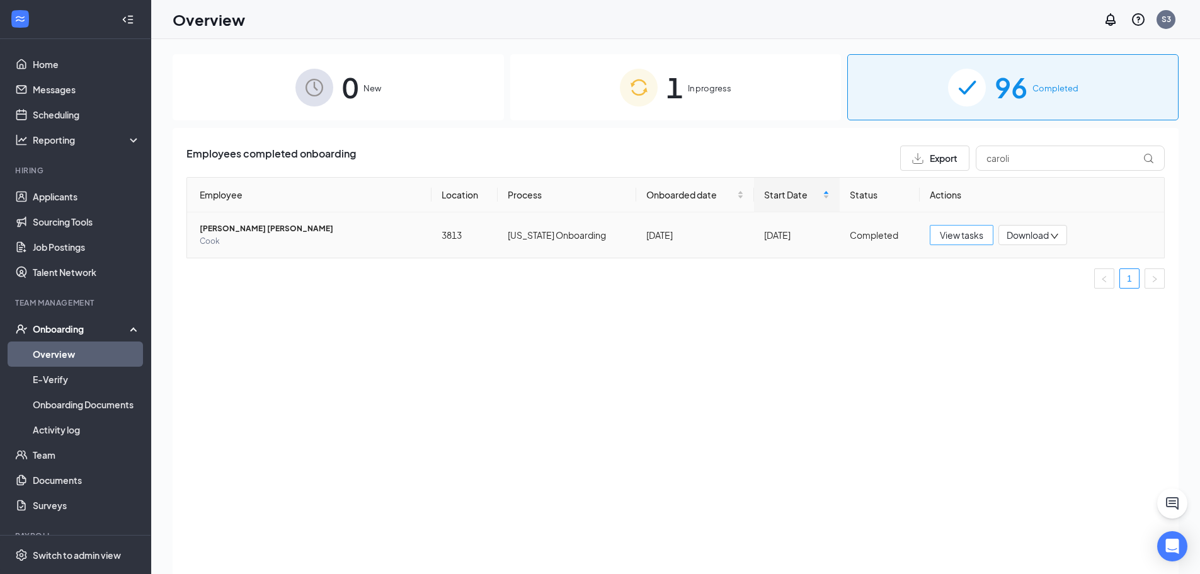
click at [961, 236] on span "View tasks" at bounding box center [961, 235] width 43 height 14
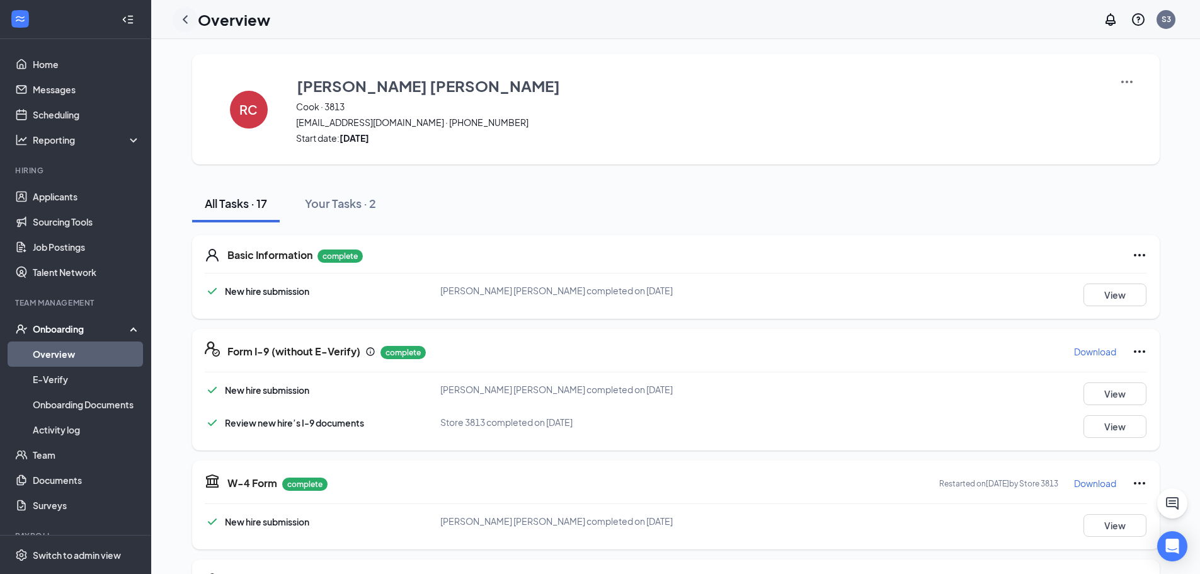
click at [181, 17] on icon "ChevronLeft" at bounding box center [185, 19] width 15 height 15
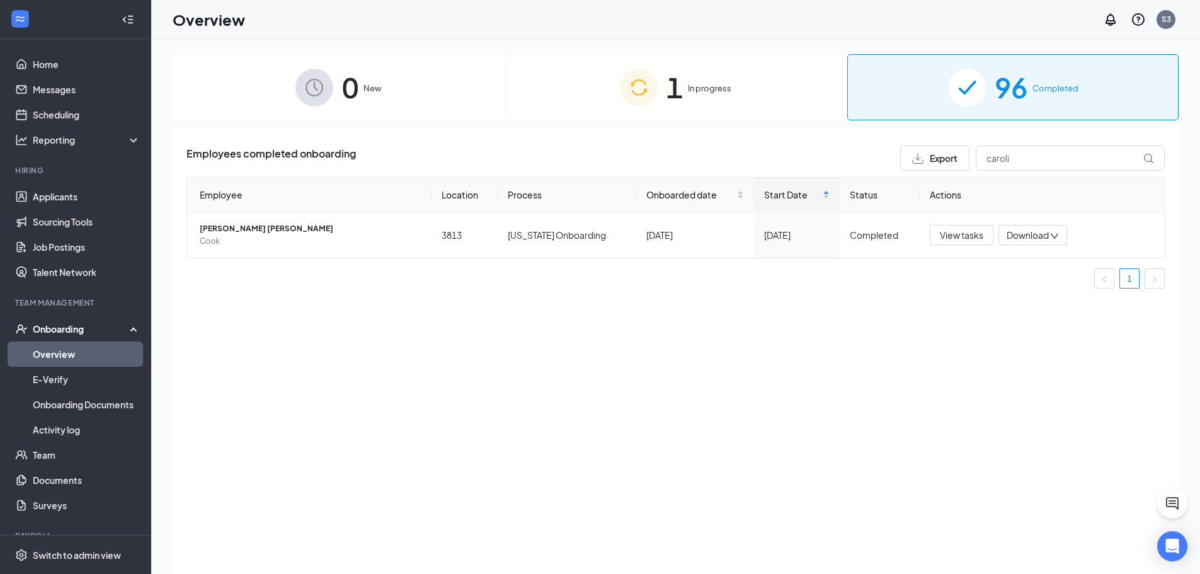
click at [691, 96] on div "1 In progress" at bounding box center [675, 87] width 331 height 66
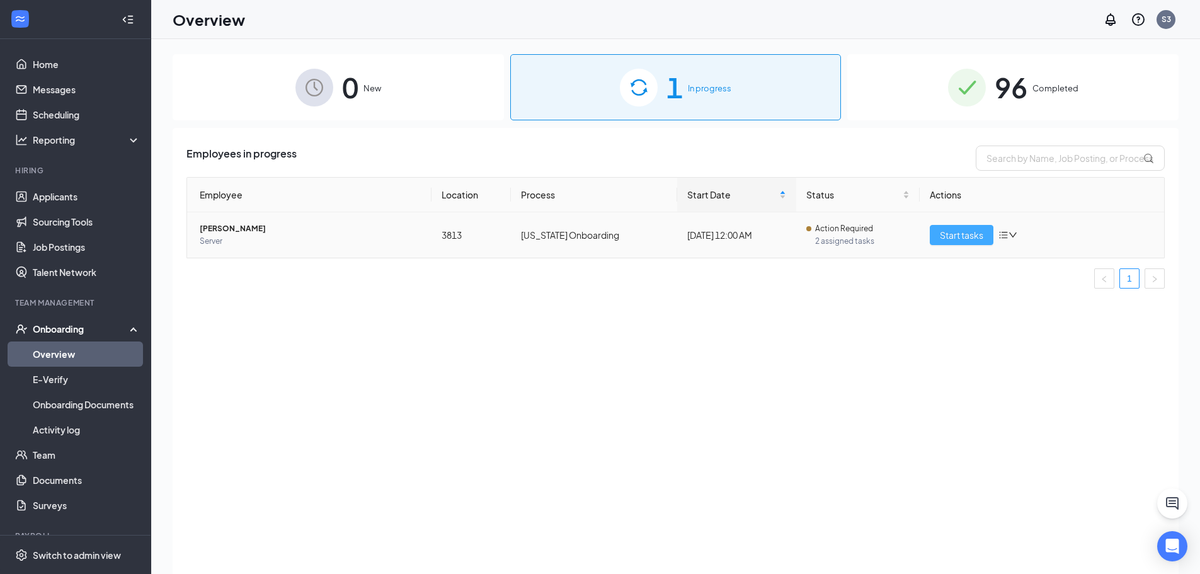
click at [971, 235] on span "Start tasks" at bounding box center [961, 235] width 43 height 14
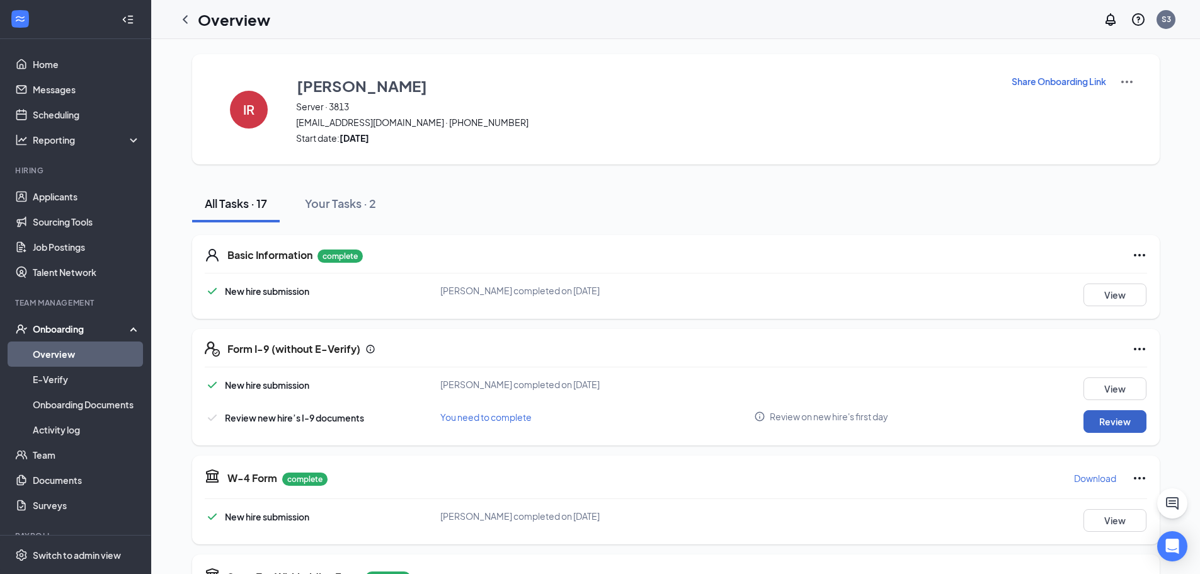
click at [1111, 419] on button "Review" at bounding box center [1114, 421] width 63 height 23
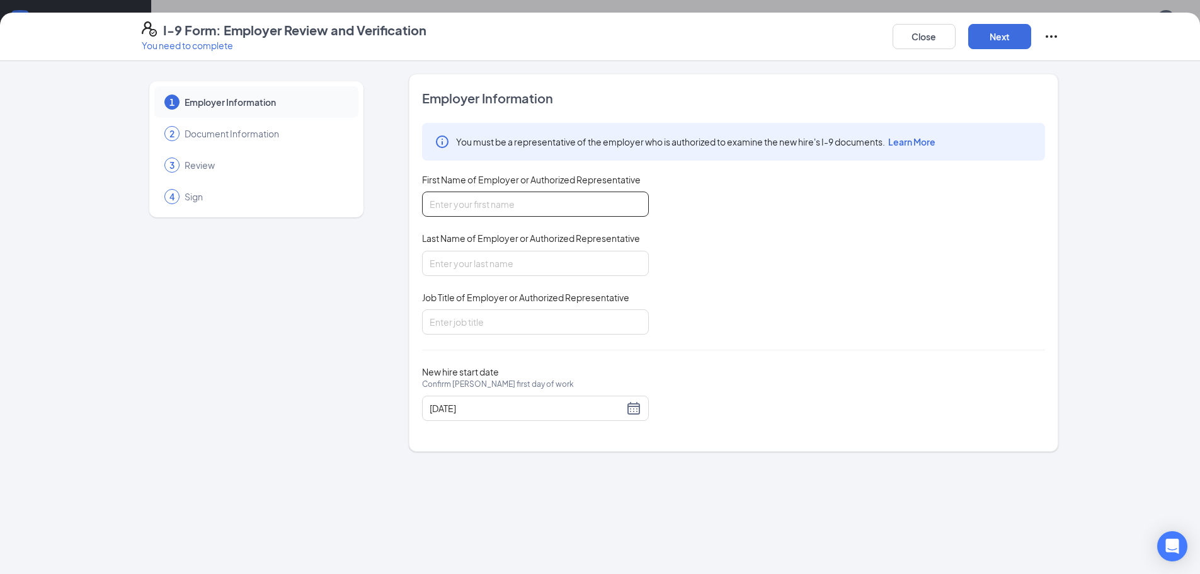
click at [470, 205] on input "First Name of Employer or Authorized Representative" at bounding box center [535, 203] width 227 height 25
type input "[PERSON_NAME]"
click at [465, 265] on input "Last Name of Employer or Authorized Representative" at bounding box center [535, 263] width 227 height 25
type input "[PERSON_NAME]"
click at [499, 326] on input "Job Title of Employer or Authorized Representative" at bounding box center [535, 321] width 227 height 25
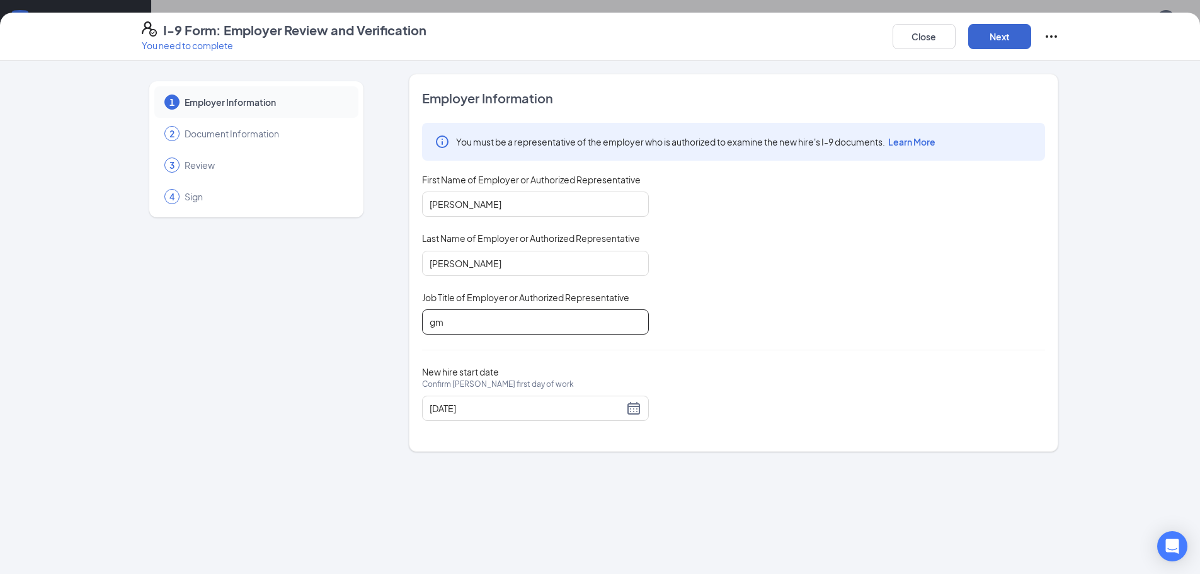
type input "gm"
click at [995, 33] on button "Next" at bounding box center [999, 36] width 63 height 25
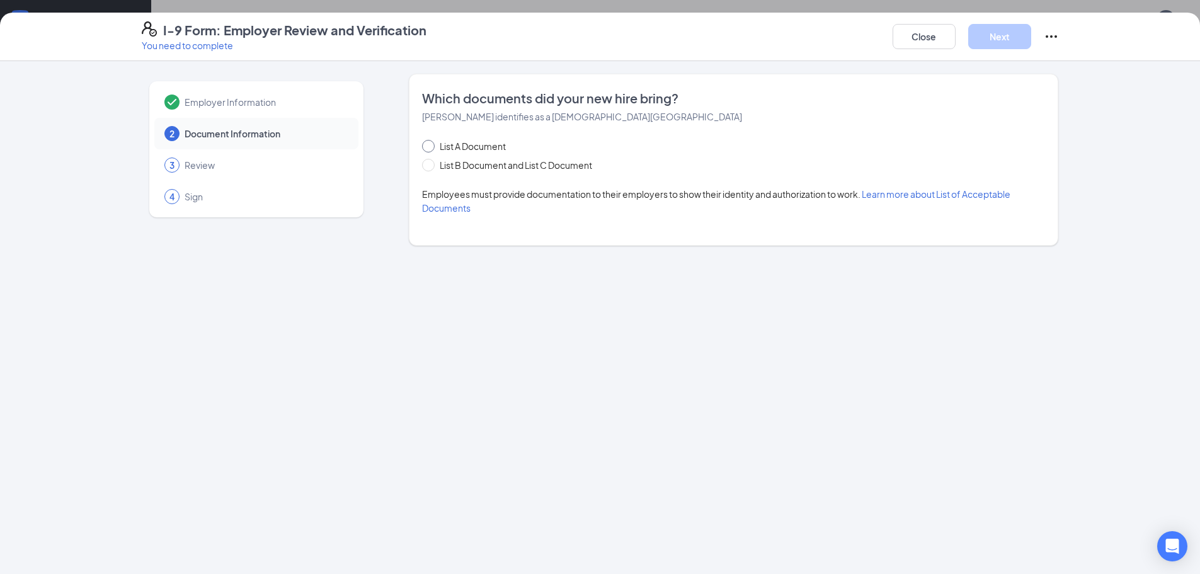
click at [477, 145] on span "List A Document" at bounding box center [473, 146] width 76 height 14
click at [431, 145] on input "List A Document" at bounding box center [426, 144] width 9 height 9
radio input "true"
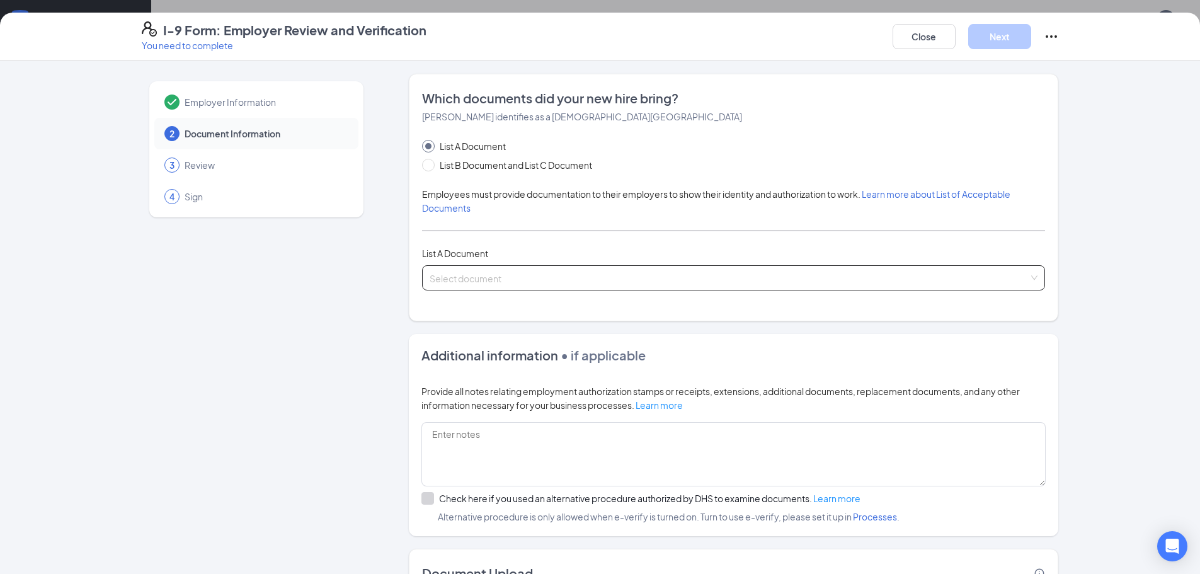
click at [461, 274] on input "search" at bounding box center [729, 275] width 599 height 19
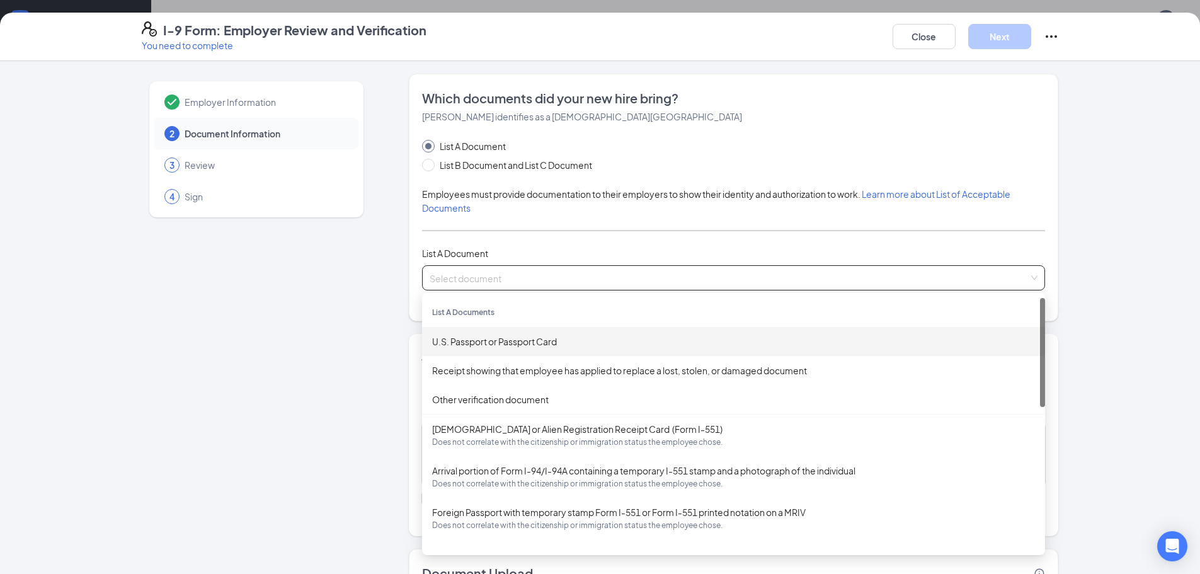
click at [566, 342] on div "U.S. Passport or Passport Card" at bounding box center [733, 341] width 603 height 14
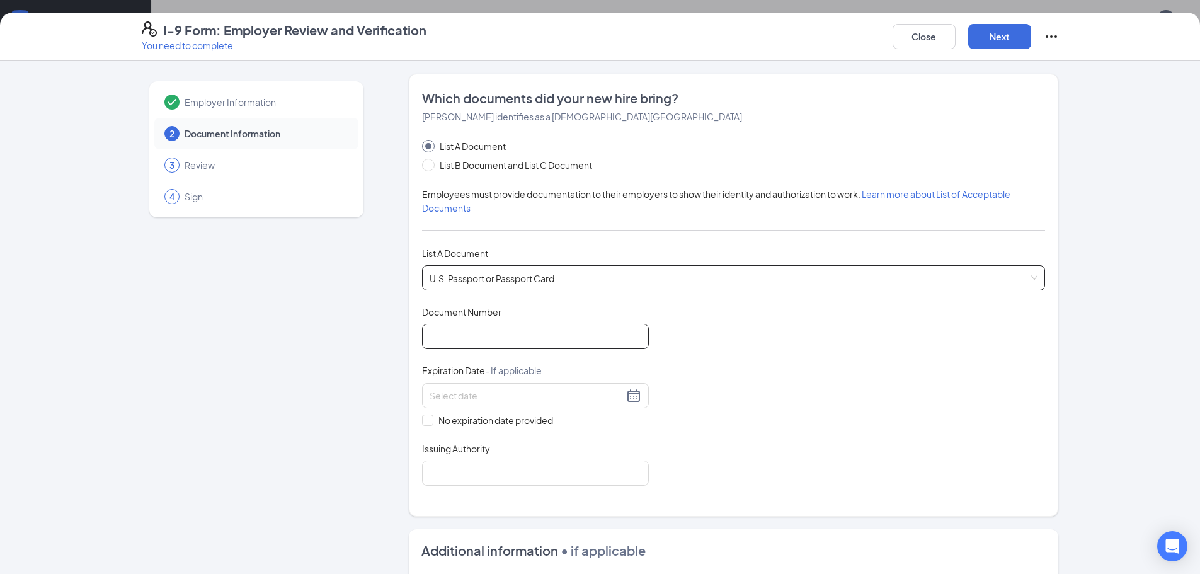
click at [504, 331] on input "Document Number" at bounding box center [535, 336] width 227 height 25
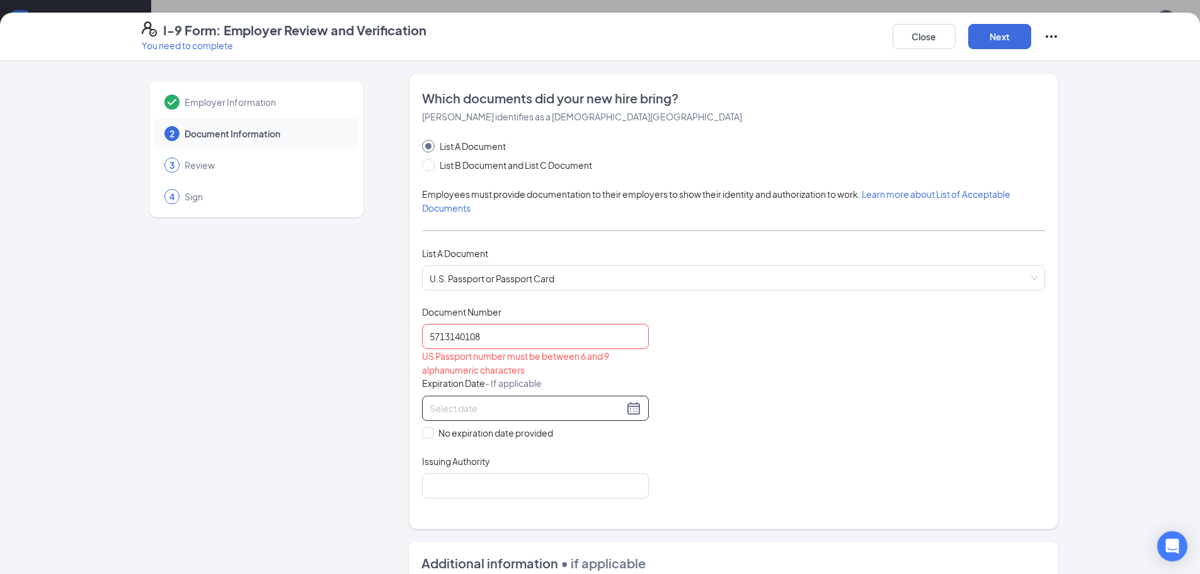
click at [632, 413] on div at bounding box center [536, 408] width 212 height 15
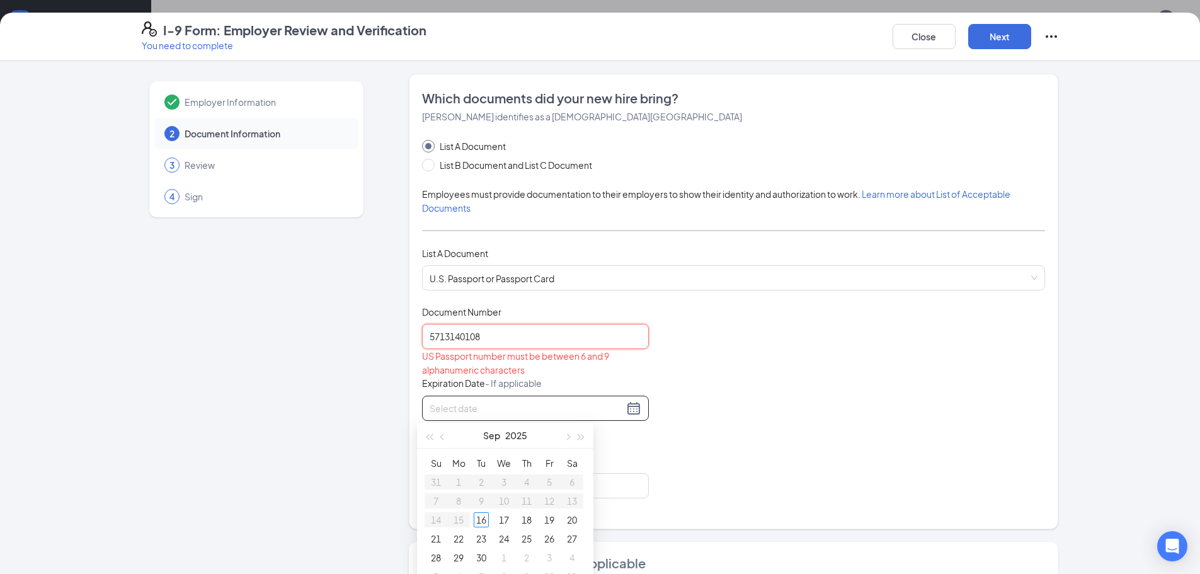
click at [482, 338] on input "5713140108" at bounding box center [535, 336] width 227 height 25
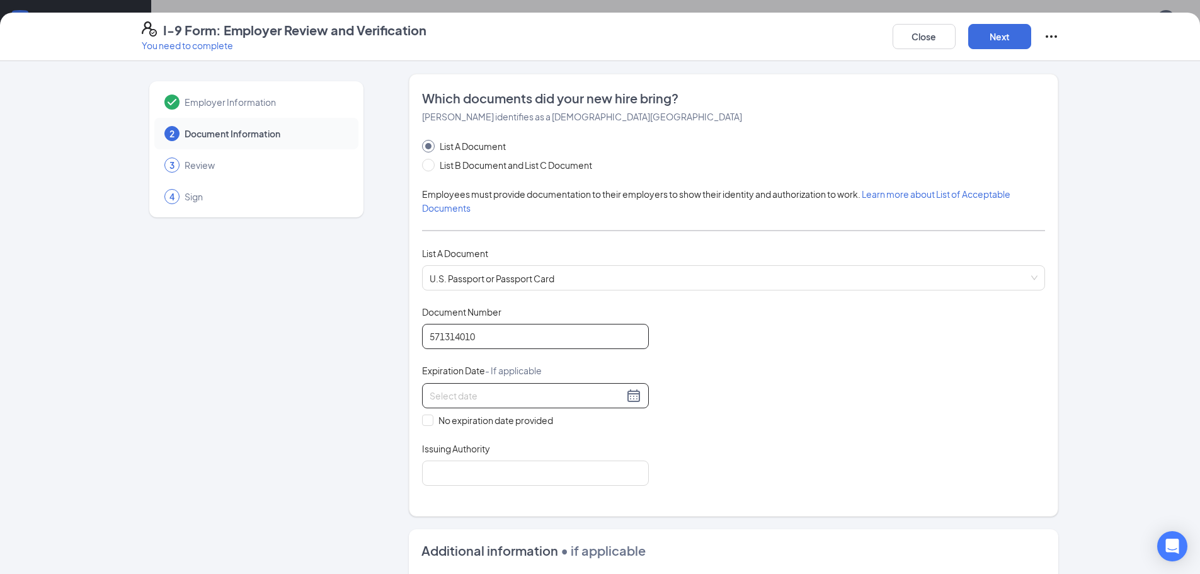
type input "571314010"
click at [627, 398] on div at bounding box center [536, 395] width 212 height 15
click at [434, 544] on div "28" at bounding box center [435, 544] width 15 height 15
type input "[DATE]"
click at [444, 472] on input "Issuing Authority" at bounding box center [535, 472] width 227 height 25
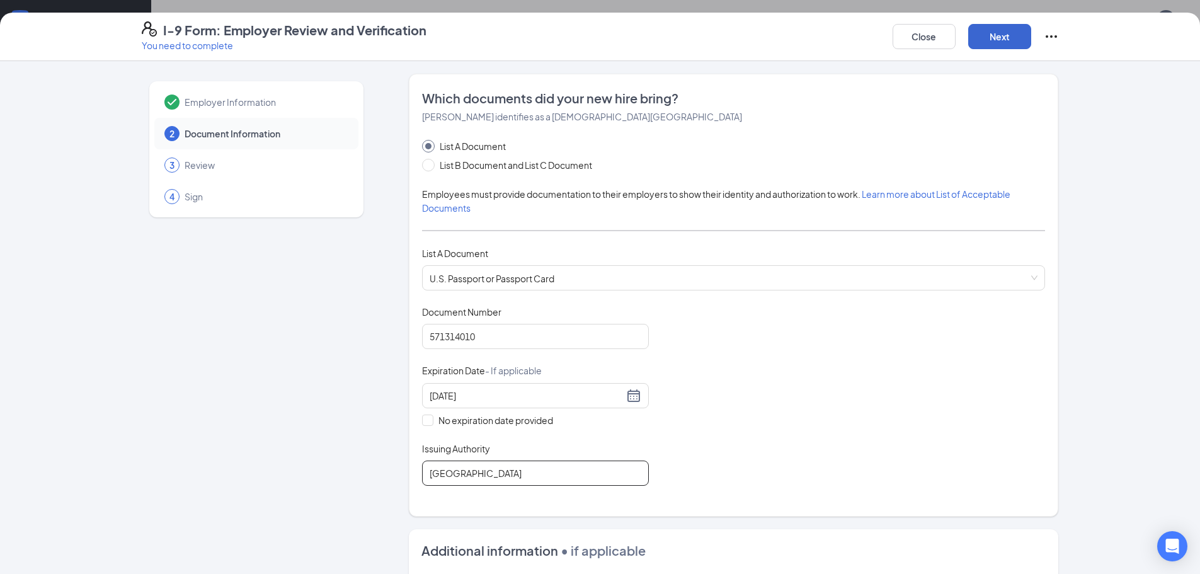
type input "[GEOGRAPHIC_DATA]"
click at [983, 35] on button "Next" at bounding box center [999, 36] width 63 height 25
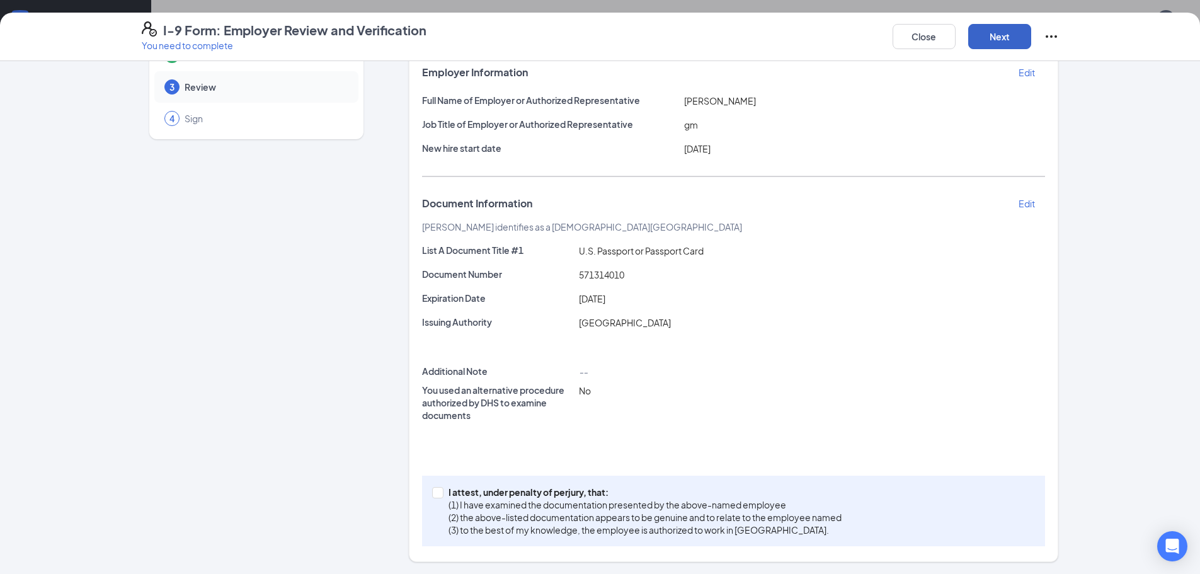
scroll to position [79, 0]
click at [432, 493] on input "I attest, under penalty of [PERSON_NAME], that: (1) I have examined the documen…" at bounding box center [436, 490] width 9 height 9
checkbox input "true"
click at [998, 41] on button "Next" at bounding box center [999, 36] width 63 height 25
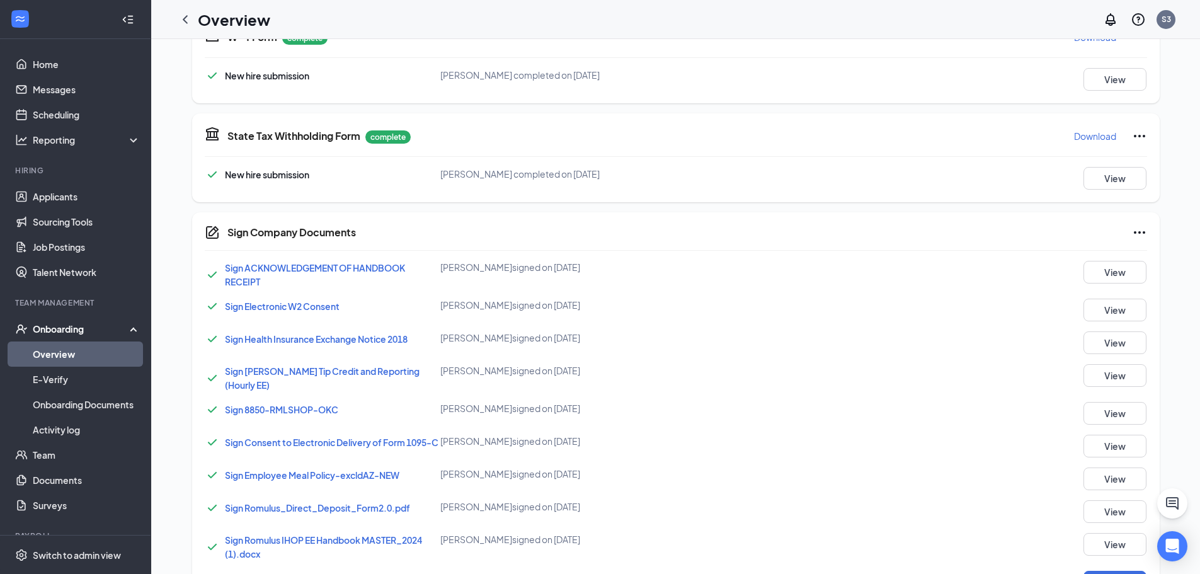
scroll to position [654, 0]
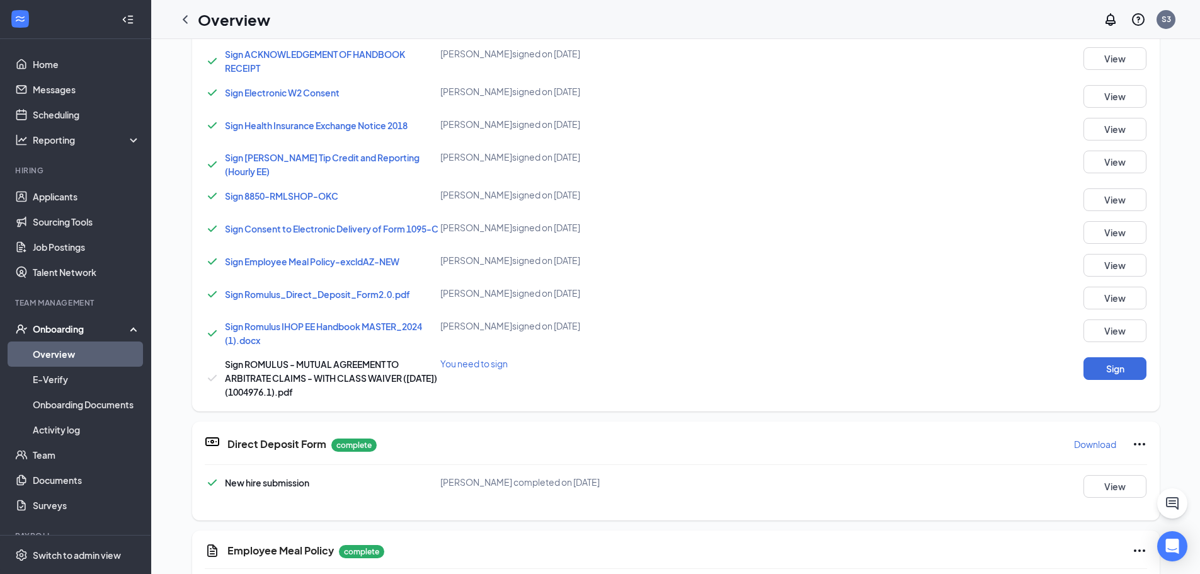
click at [1110, 380] on div "Sign ROMULUS - MUTUAL AGREEMENT TO ARBITRATE CLAIMS - WITH CLASS WAIVER ([DATE]…" at bounding box center [676, 378] width 942 height 42
click at [1107, 372] on button "Sign" at bounding box center [1114, 368] width 63 height 23
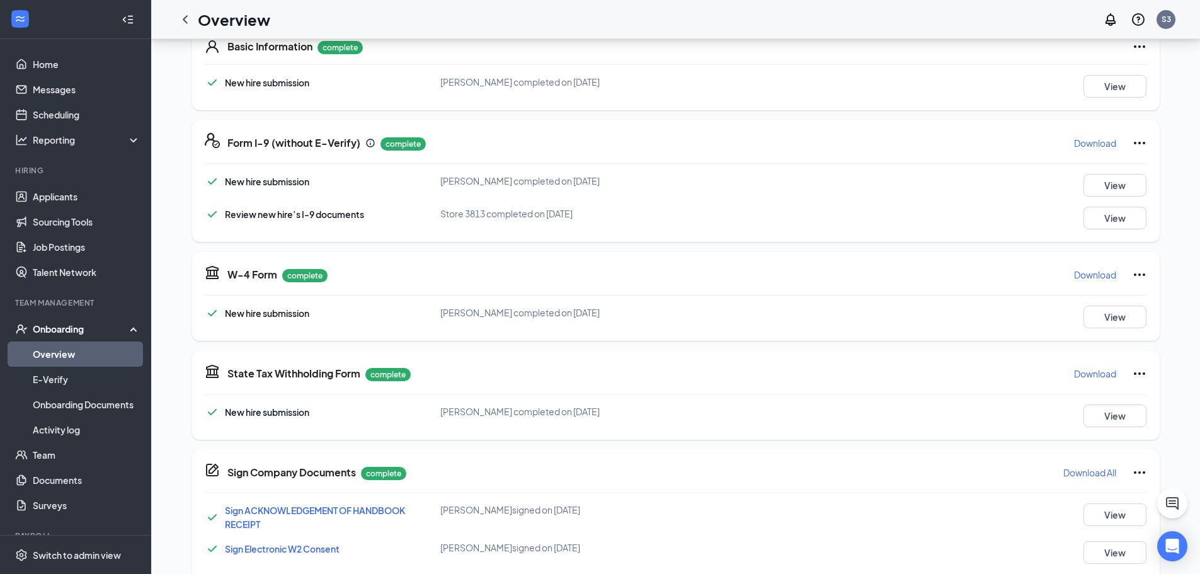
scroll to position [126, 0]
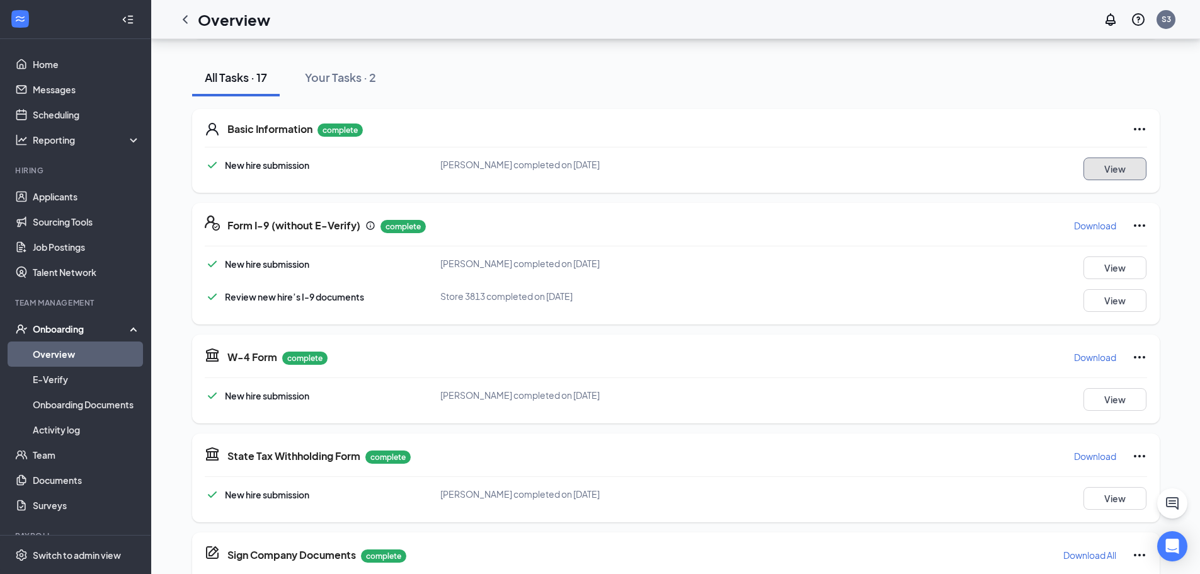
click at [1115, 165] on button "View" at bounding box center [1114, 168] width 63 height 23
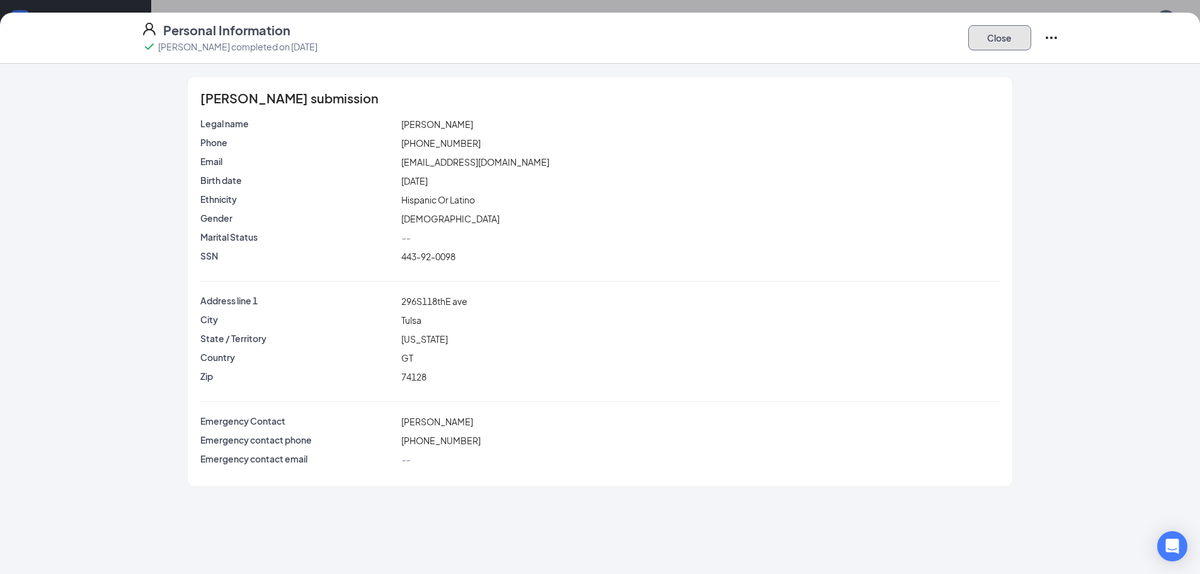
click at [988, 38] on button "Close" at bounding box center [999, 37] width 63 height 25
